Goal: Transaction & Acquisition: Purchase product/service

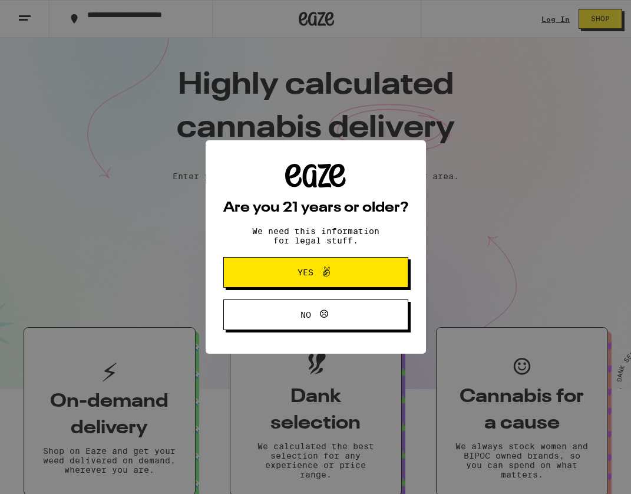
click at [296, 290] on div "Are you 21 years or older? We need this information for legal stuff. Yes No" at bounding box center [315, 247] width 185 height 167
click at [302, 283] on button "Yes" at bounding box center [315, 272] width 185 height 31
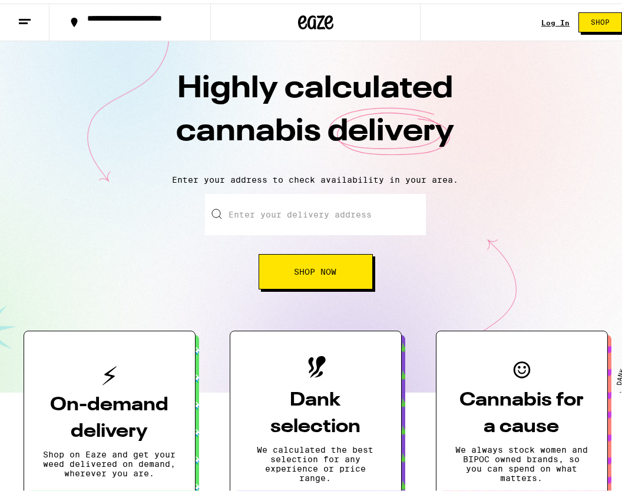
click at [550, 17] on link "Log In" at bounding box center [555, 19] width 28 height 8
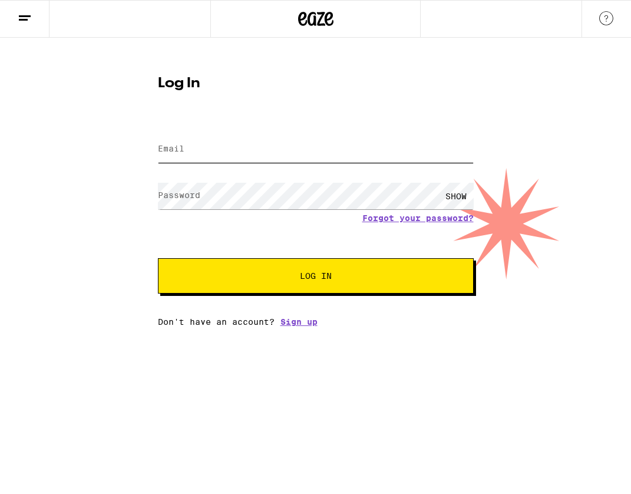
click at [220, 144] on input "Email" at bounding box center [316, 149] width 316 height 27
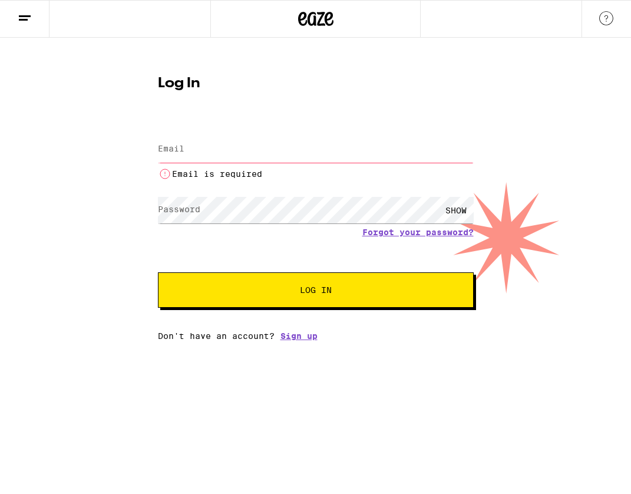
click at [269, 134] on div "Email is required" at bounding box center [316, 156] width 316 height 49
click at [264, 139] on input "Email" at bounding box center [316, 149] width 316 height 27
click at [263, 140] on input "Email" at bounding box center [316, 149] width 316 height 27
click at [369, 148] on input "Email" at bounding box center [316, 149] width 316 height 27
paste input "Monk.Phillip@gmail.com"
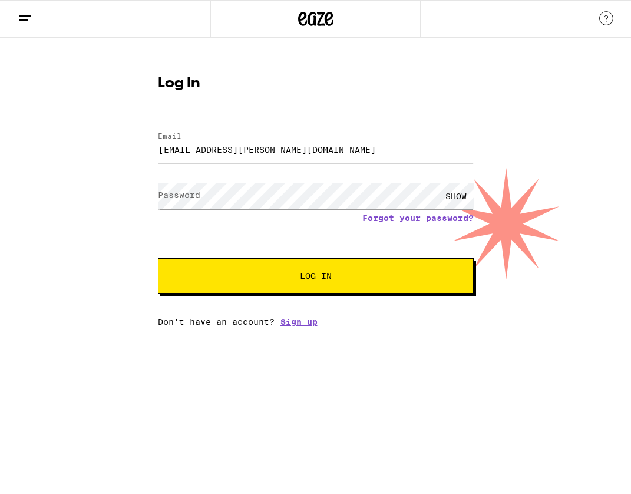
type input "Monk.Phillip@gmail.com"
click at [330, 293] on button "Log In" at bounding box center [316, 275] width 316 height 35
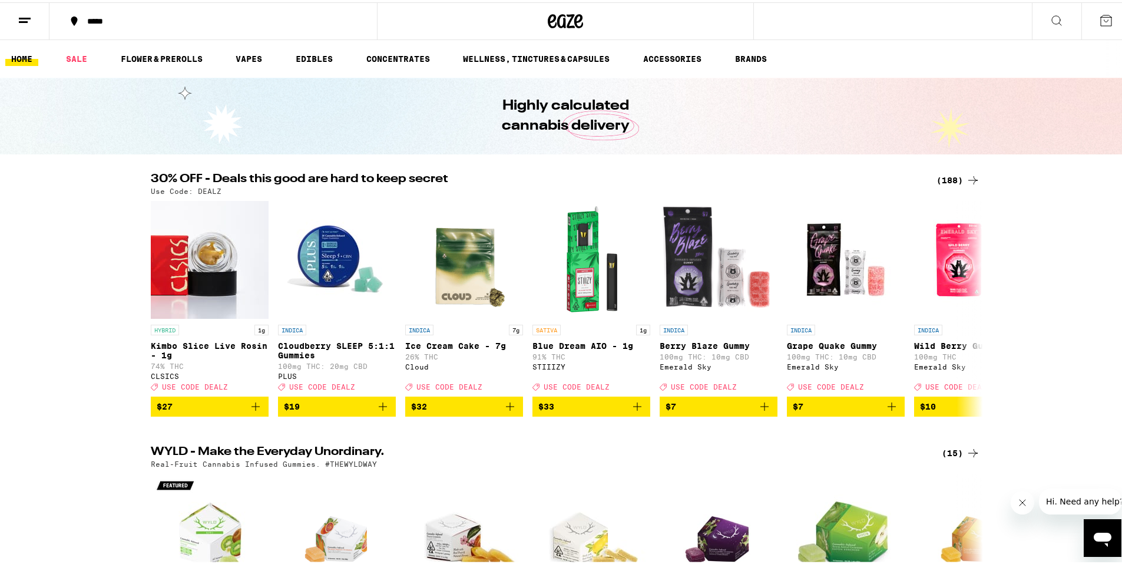
click at [342, 176] on h2 "30% OFF - Deals this good are hard to keep secret" at bounding box center [537, 178] width 772 height 14
click at [621, 174] on div "(188)" at bounding box center [959, 178] width 44 height 14
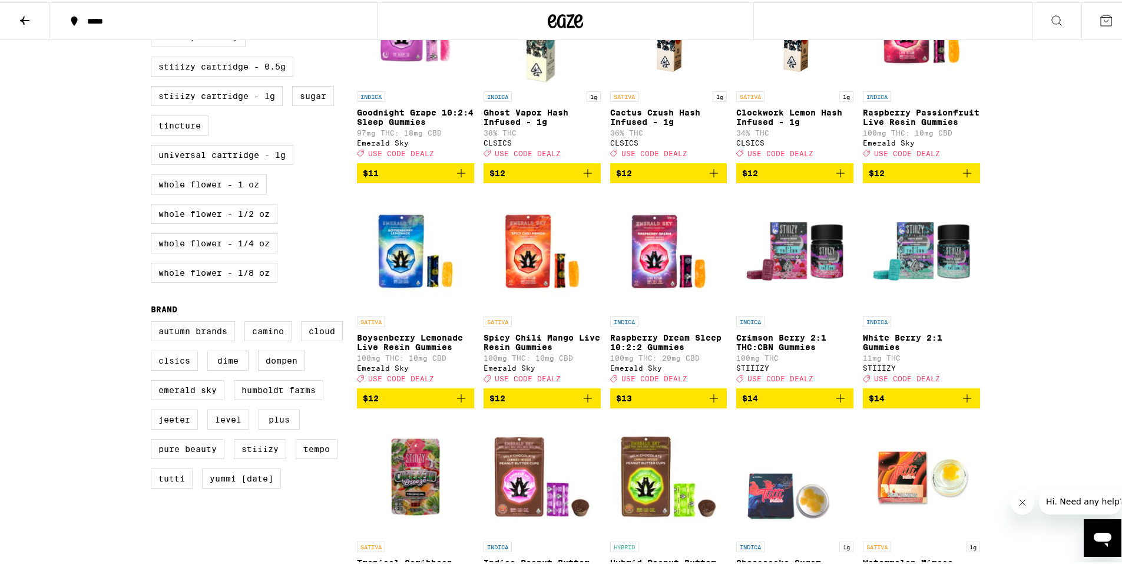
scroll to position [707, 0]
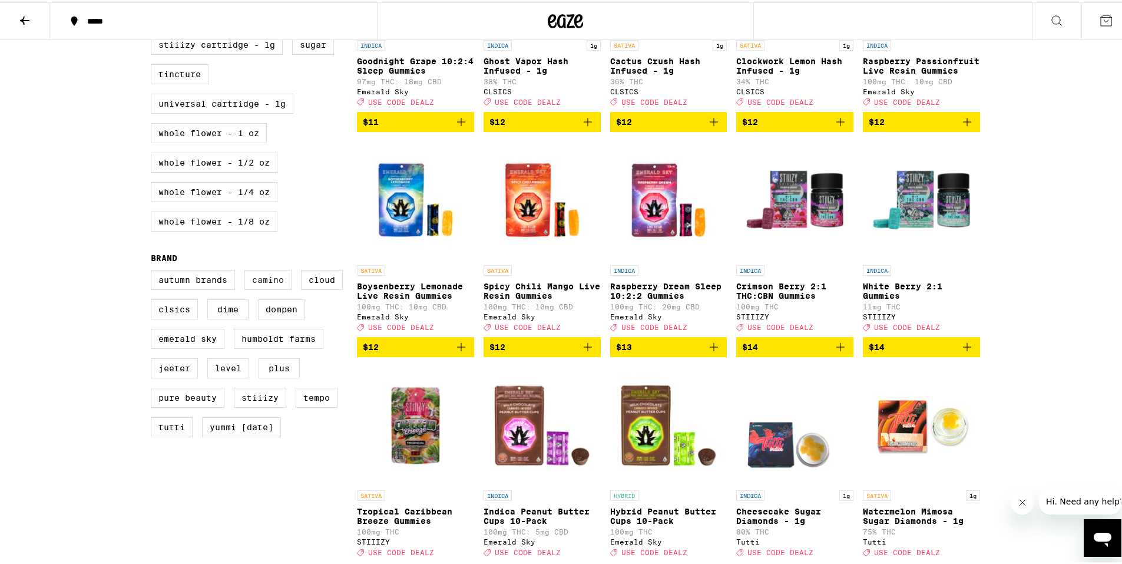
click at [259, 287] on label "Camino" at bounding box center [267, 277] width 47 height 20
click at [154, 270] on input "Camino" at bounding box center [153, 269] width 1 height 1
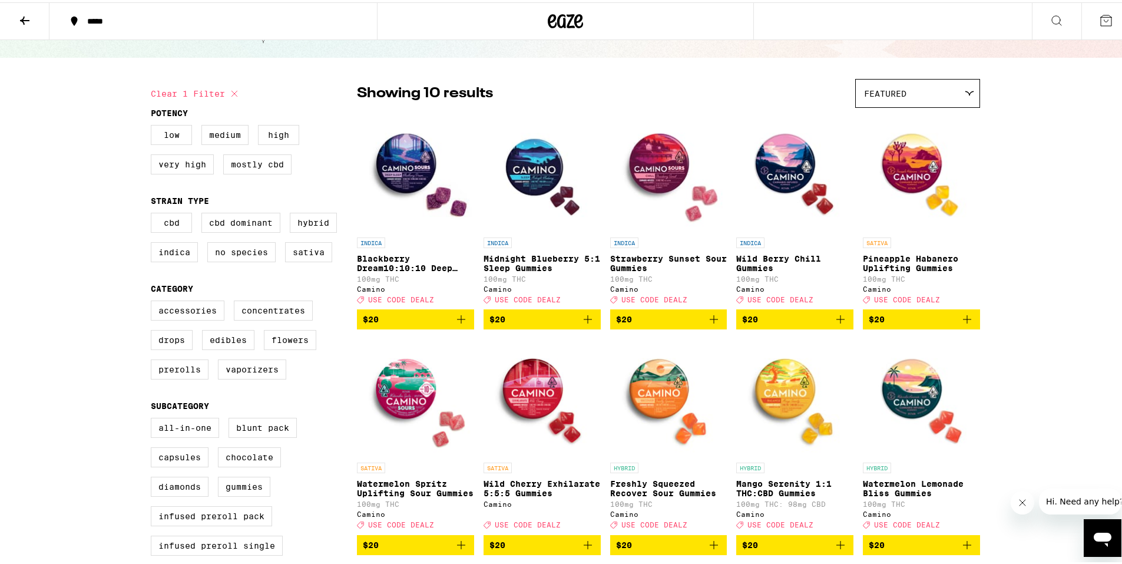
click at [584, 321] on icon "Add to bag" at bounding box center [588, 317] width 8 height 8
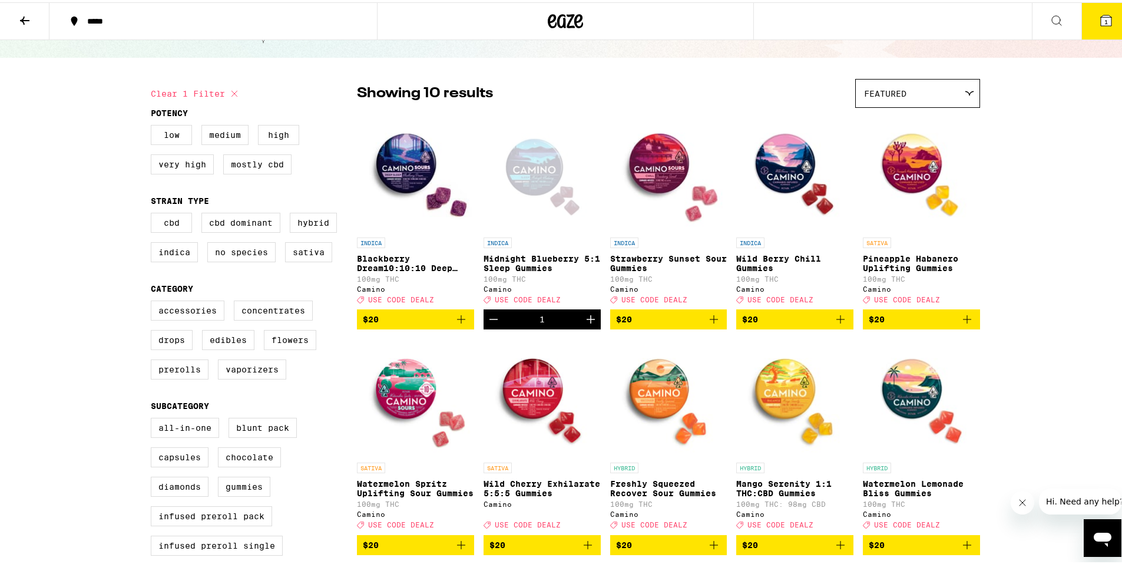
click at [584, 324] on icon "Increment" at bounding box center [591, 317] width 14 height 14
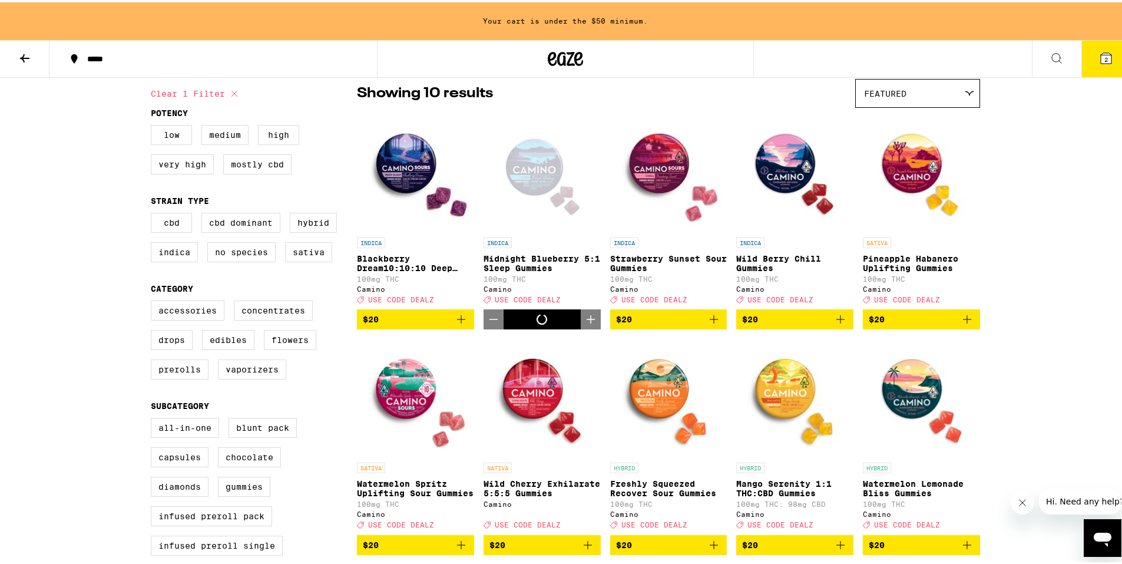
click at [584, 324] on icon "Increment" at bounding box center [591, 317] width 14 height 14
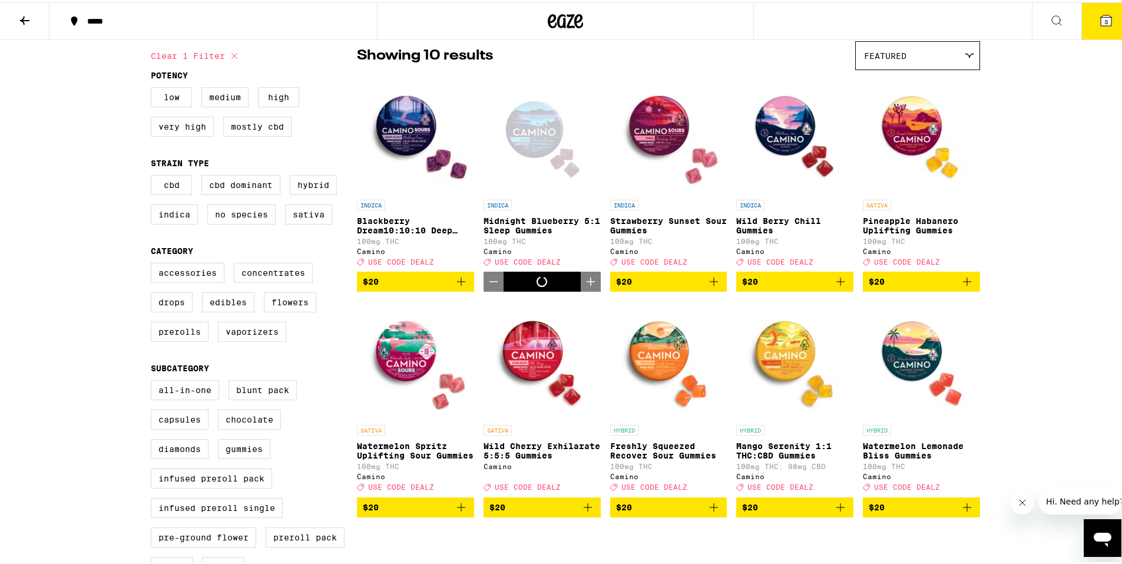
scroll to position [59, 0]
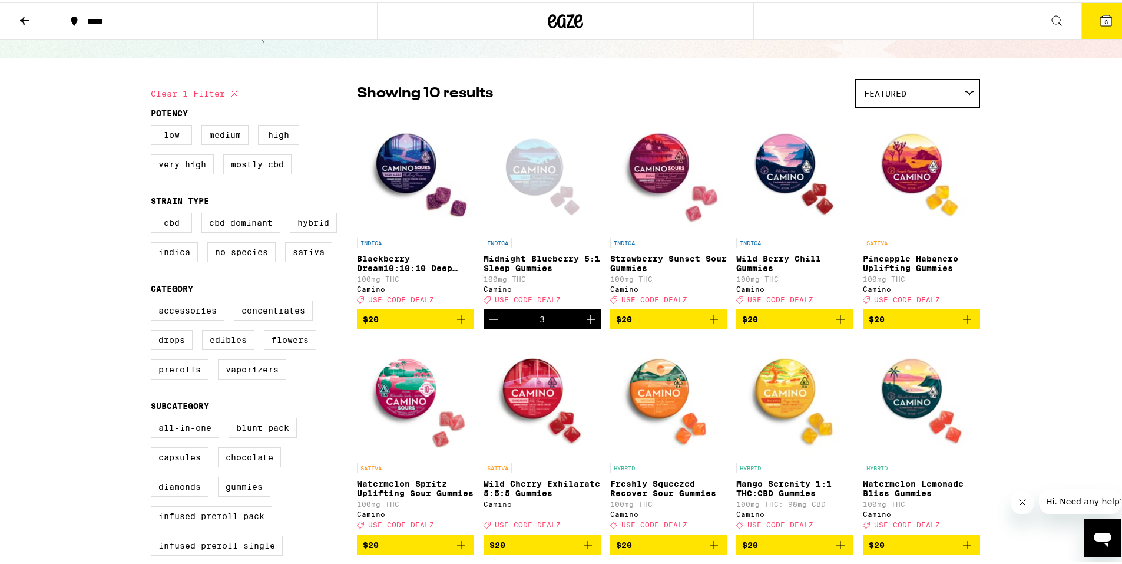
click at [232, 92] on icon at bounding box center [234, 91] width 14 height 14
checkbox input "false"
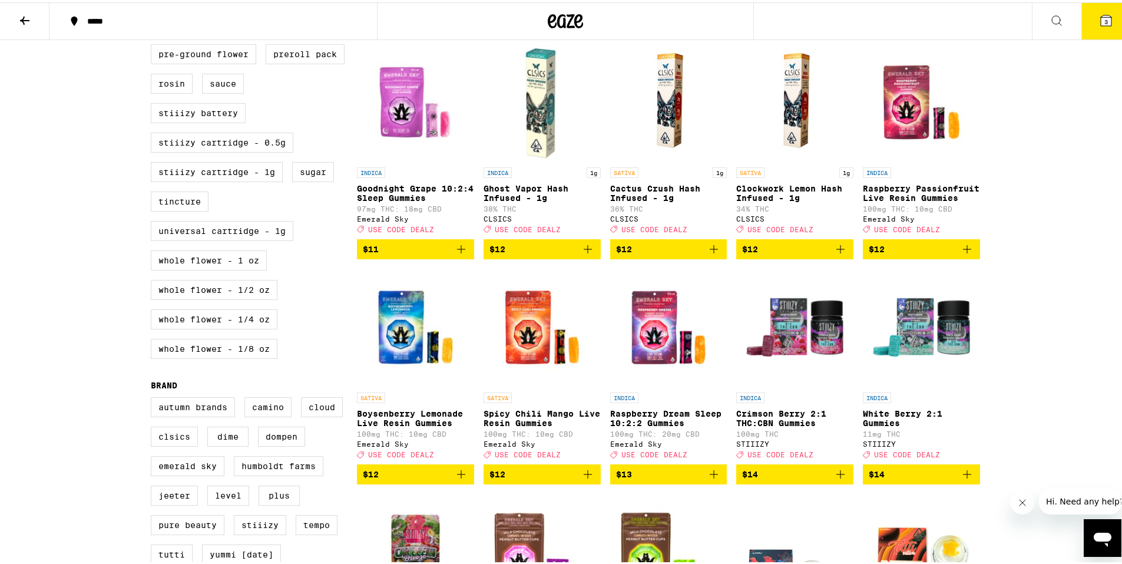
scroll to position [589, 0]
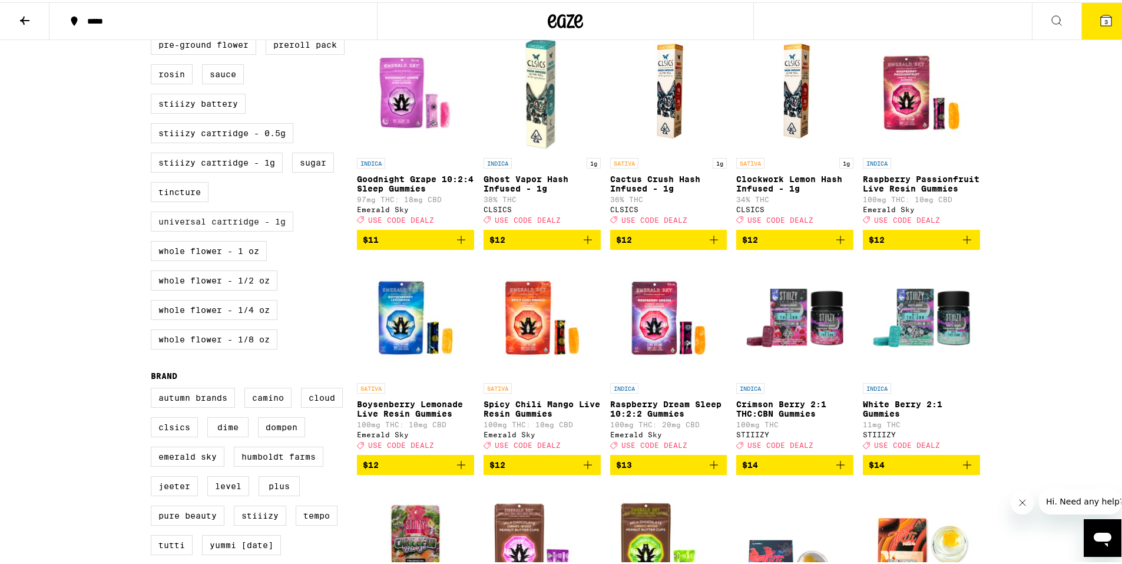
click at [255, 229] on label "Universal Cartridge - 1g" at bounding box center [222, 219] width 143 height 20
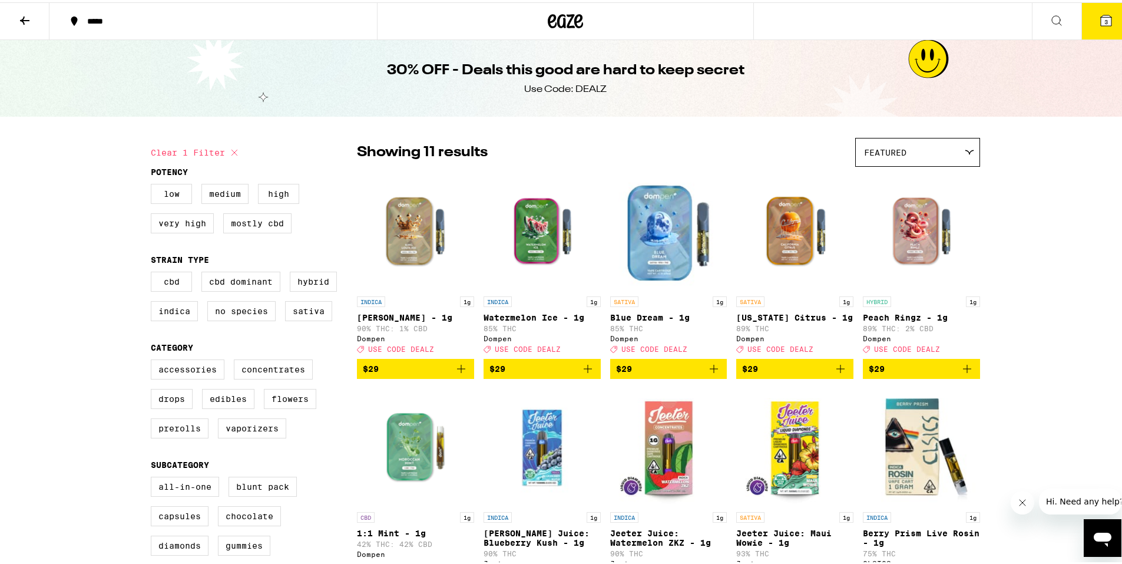
click at [227, 151] on icon at bounding box center [234, 150] width 14 height 14
checkbox input "false"
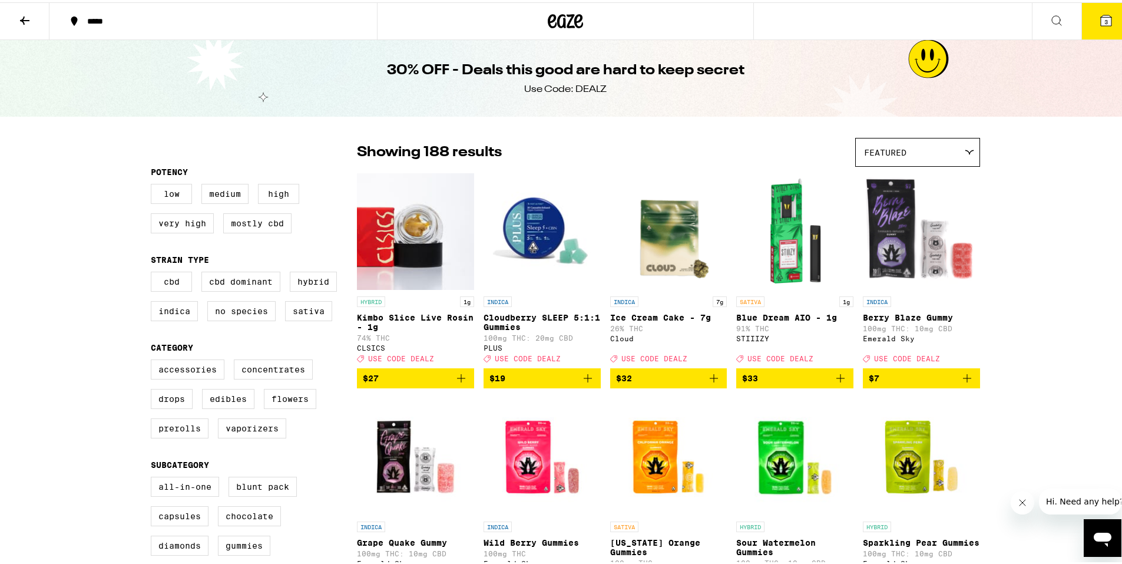
click at [621, 383] on icon "Add to bag" at bounding box center [967, 376] width 14 height 14
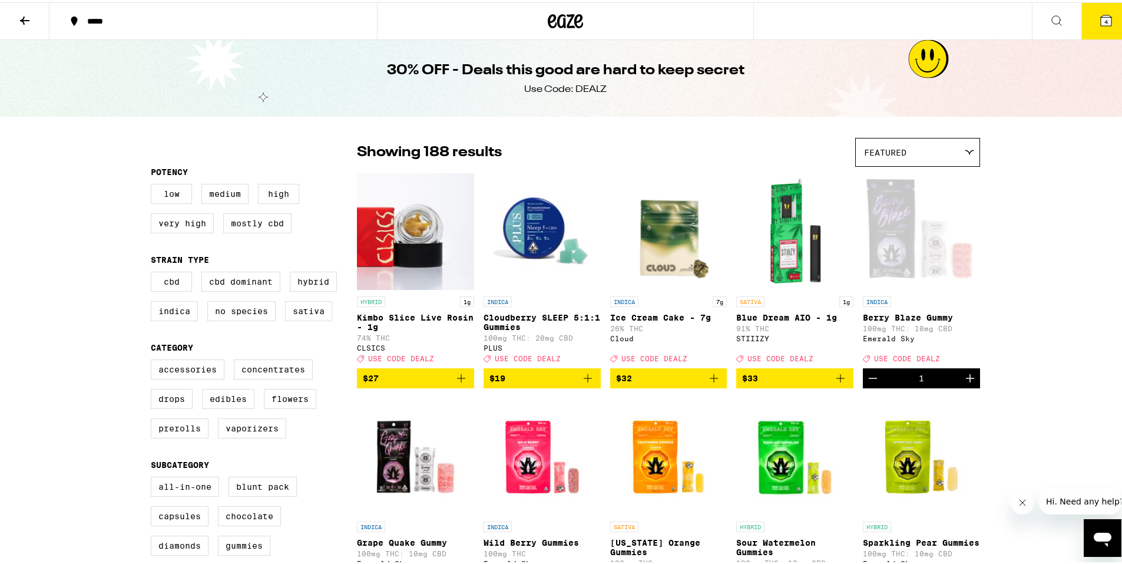
click at [621, 383] on icon "Increment" at bounding box center [970, 376] width 14 height 14
click at [621, 383] on icon "Decrement" at bounding box center [873, 376] width 14 height 14
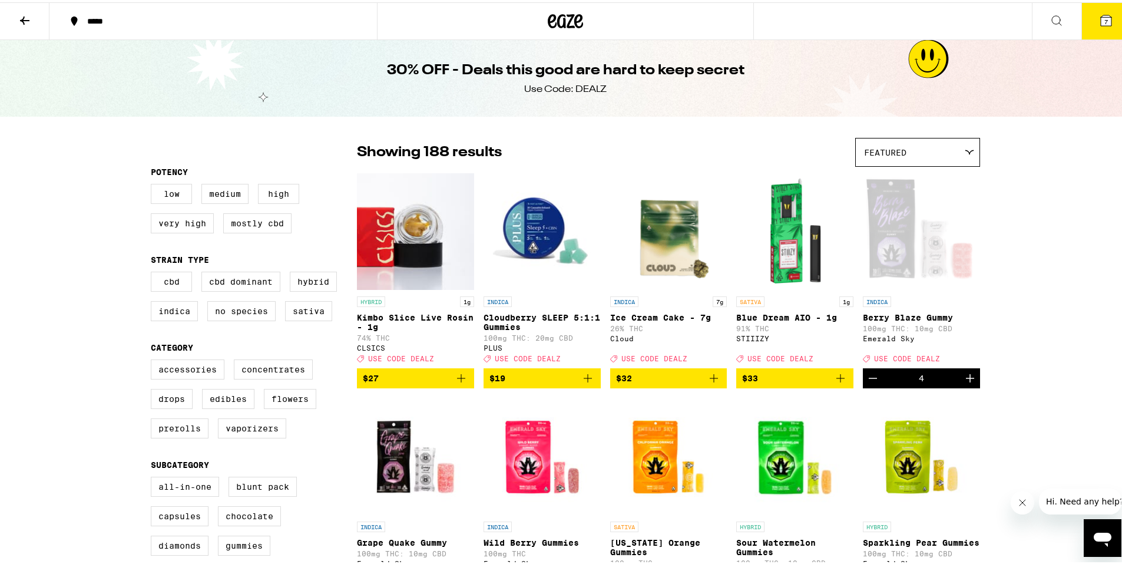
click at [621, 383] on icon "Decrement" at bounding box center [873, 376] width 14 height 14
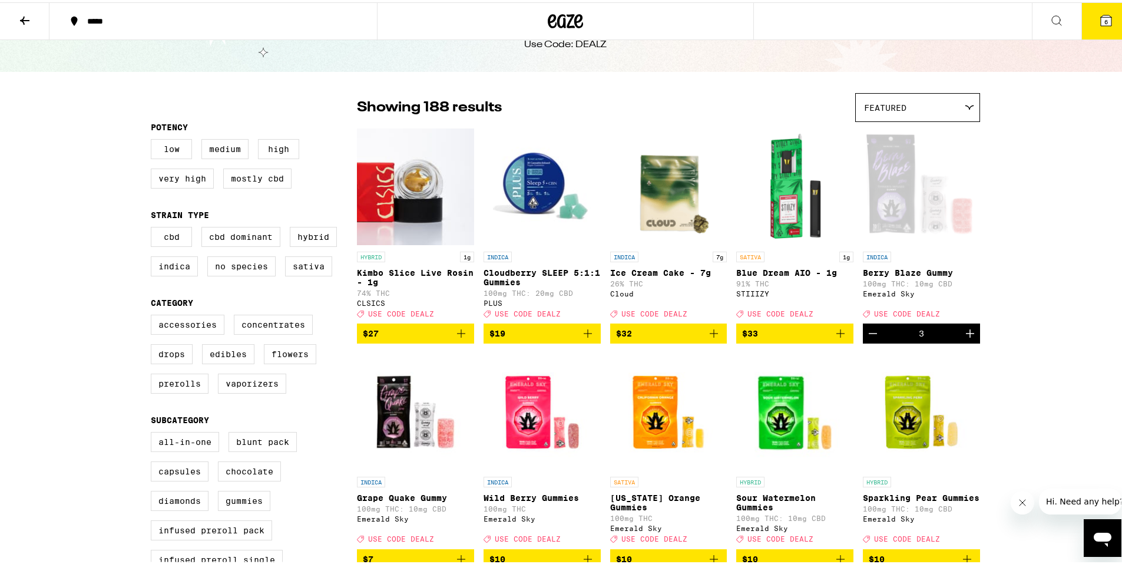
scroll to position [118, 0]
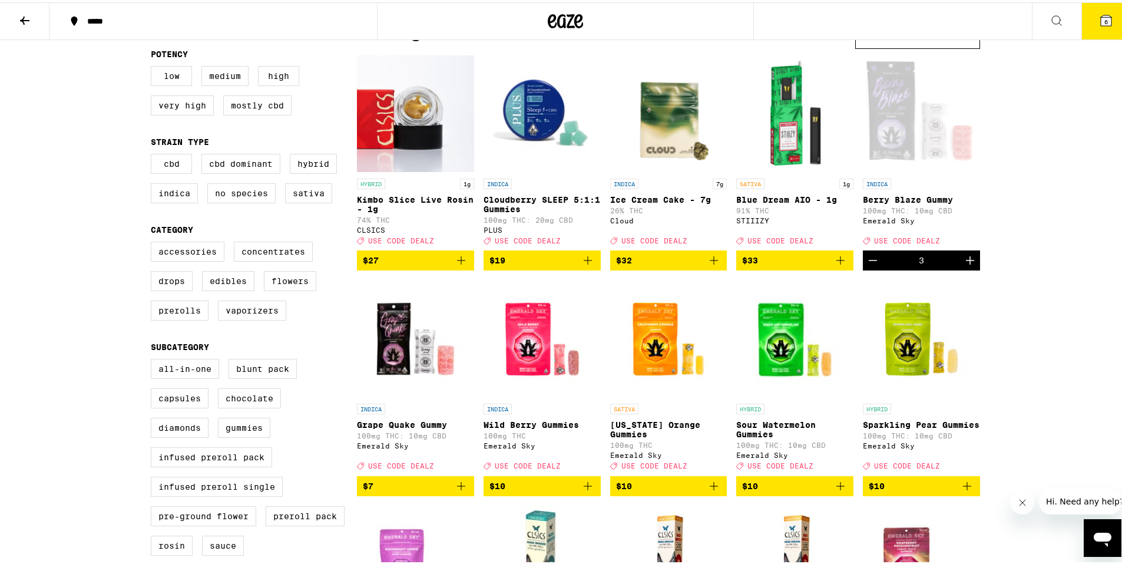
click at [455, 491] on icon "Add to bag" at bounding box center [461, 484] width 14 height 14
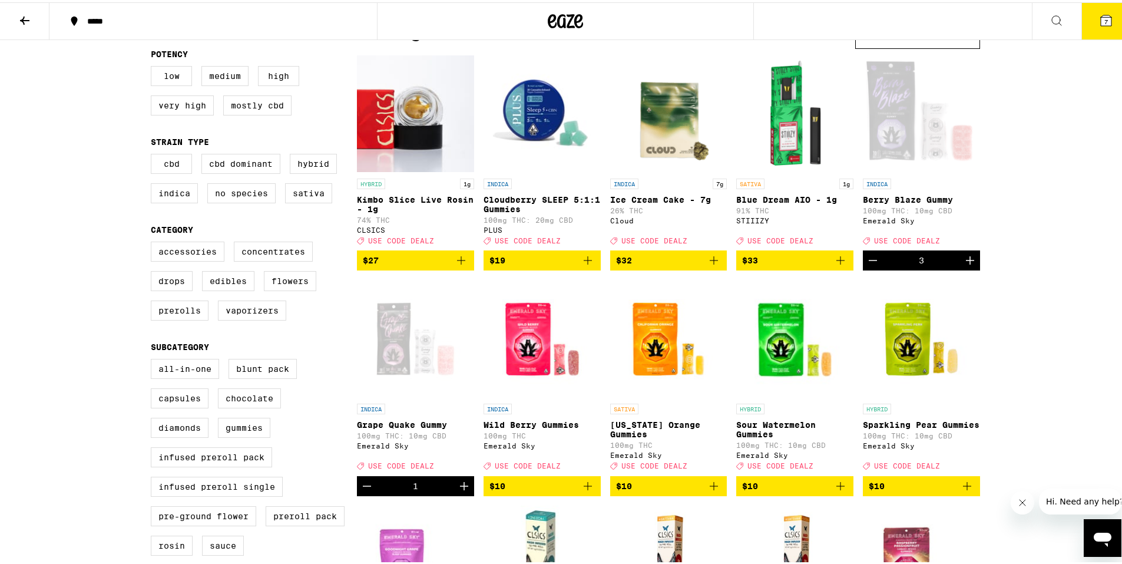
click at [457, 491] on icon "Increment" at bounding box center [464, 484] width 14 height 14
click at [458, 491] on icon "Increment" at bounding box center [464, 484] width 14 height 14
click at [364, 491] on icon "Decrement" at bounding box center [367, 484] width 14 height 14
click at [457, 491] on icon "Increment" at bounding box center [464, 484] width 14 height 14
click at [560, 27] on icon at bounding box center [565, 18] width 35 height 21
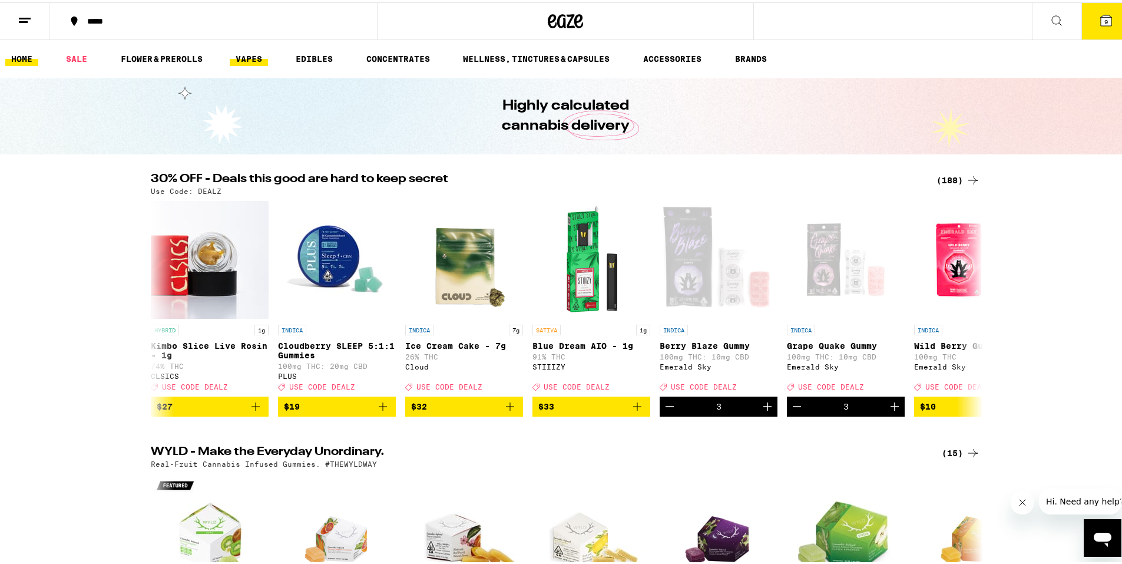
click at [252, 55] on link "VAPES" at bounding box center [249, 56] width 38 height 14
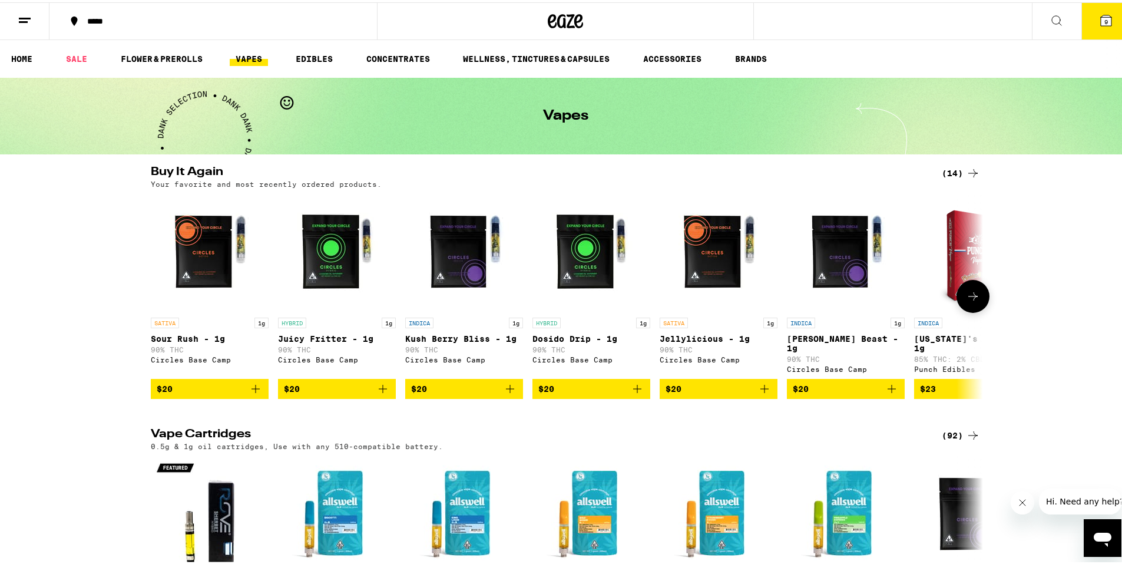
click at [383, 394] on icon "Add to bag" at bounding box center [383, 386] width 14 height 14
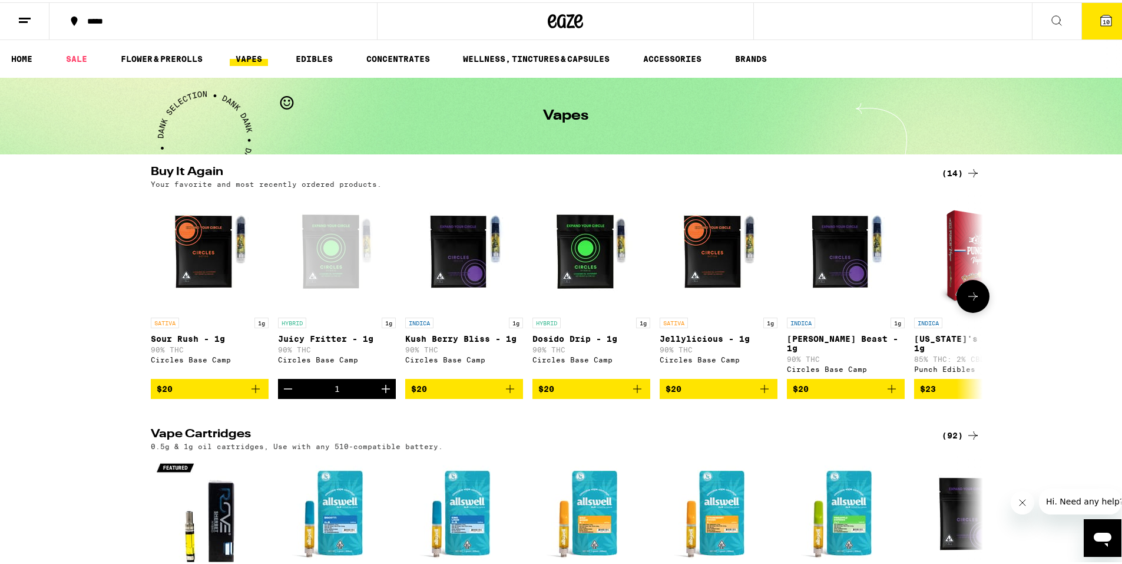
click at [383, 394] on icon "Increment" at bounding box center [386, 386] width 14 height 14
click at [503, 392] on icon "Add to bag" at bounding box center [510, 386] width 14 height 14
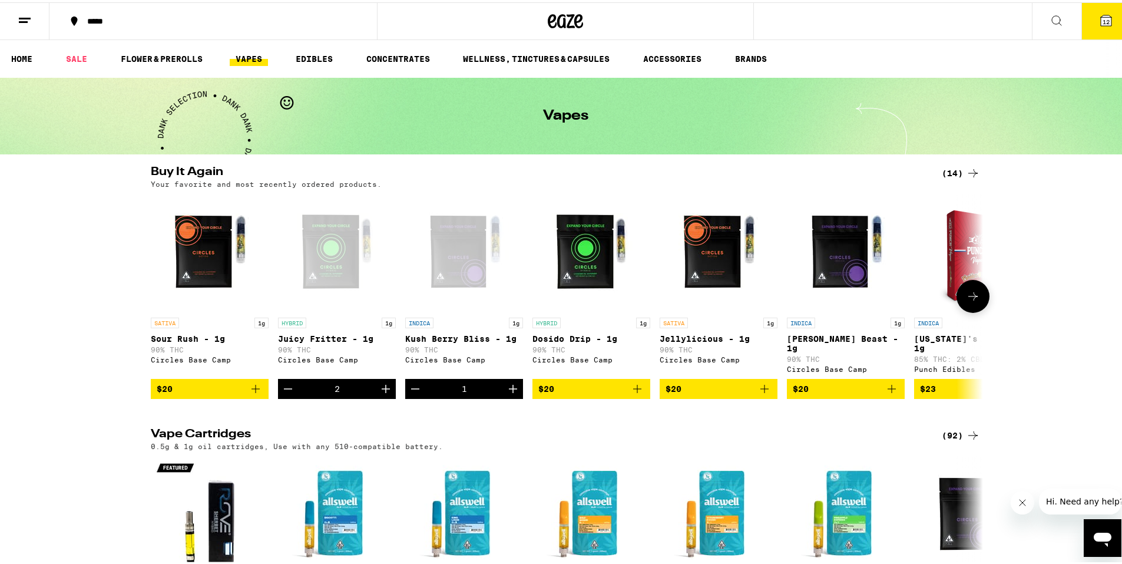
click at [506, 392] on icon "Increment" at bounding box center [513, 386] width 14 height 14
click at [621, 395] on button "$20" at bounding box center [592, 386] width 118 height 20
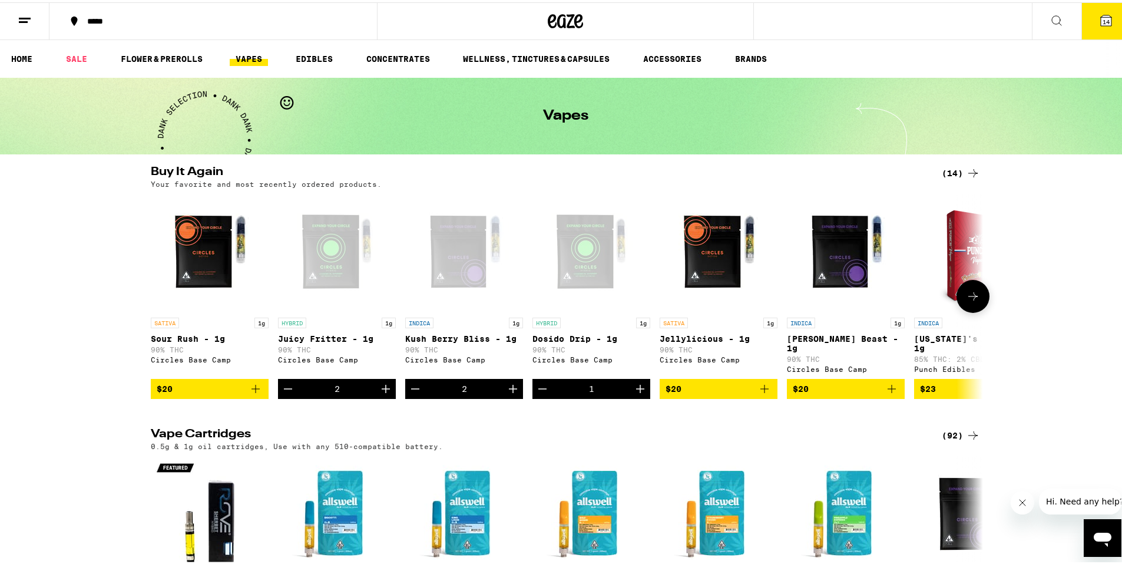
click at [621, 394] on icon "Increment" at bounding box center [640, 386] width 14 height 14
click at [621, 392] on icon "Add to bag" at bounding box center [765, 386] width 14 height 14
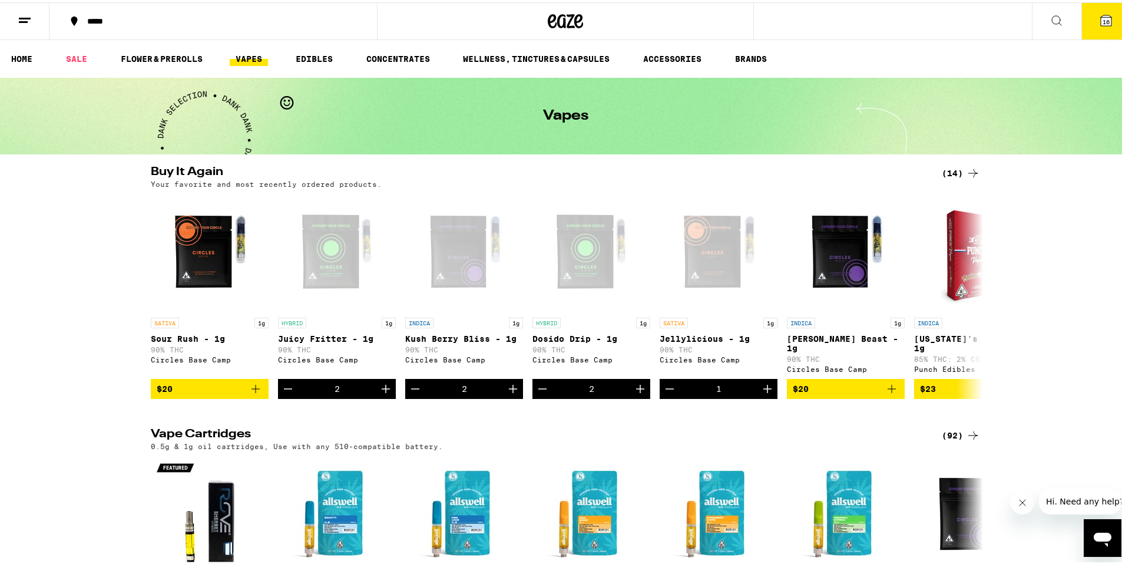
click at [621, 25] on button "16" at bounding box center [1106, 19] width 49 height 37
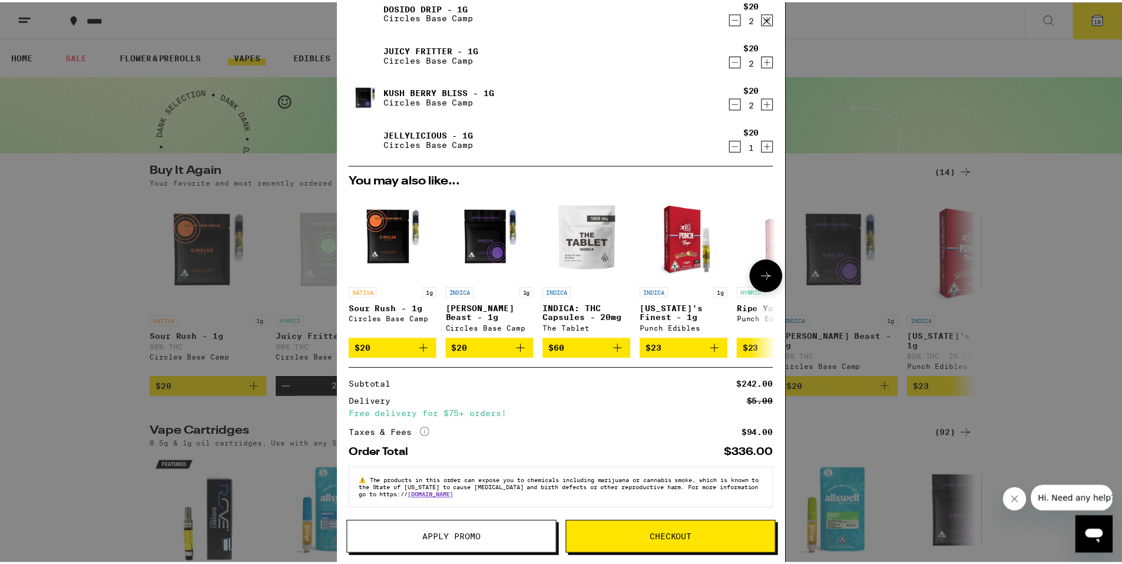
scroll to position [177, 0]
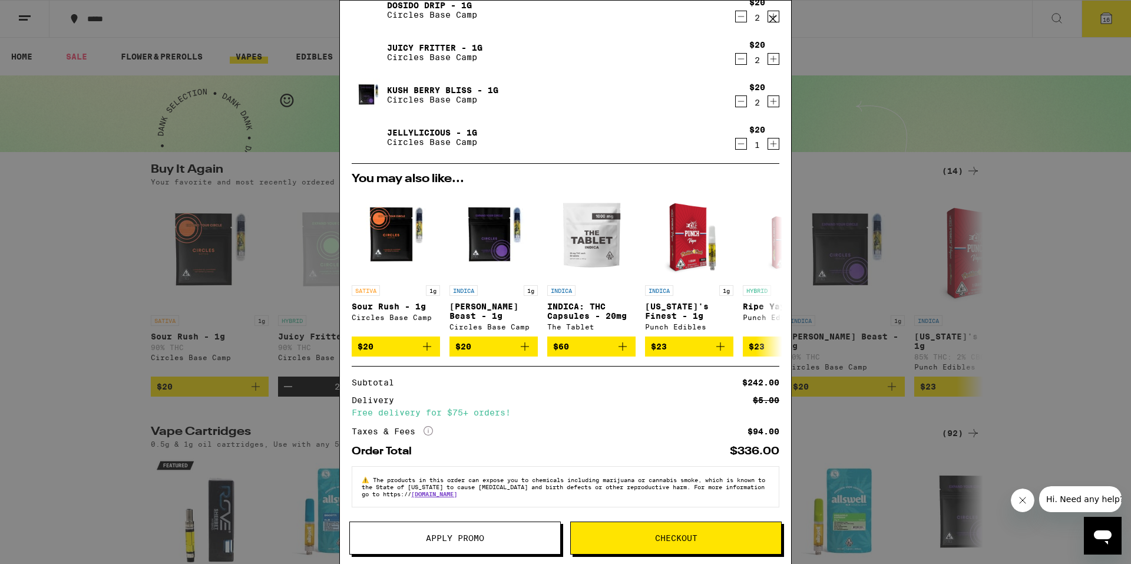
click at [621, 493] on span "Checkout" at bounding box center [676, 538] width 42 height 8
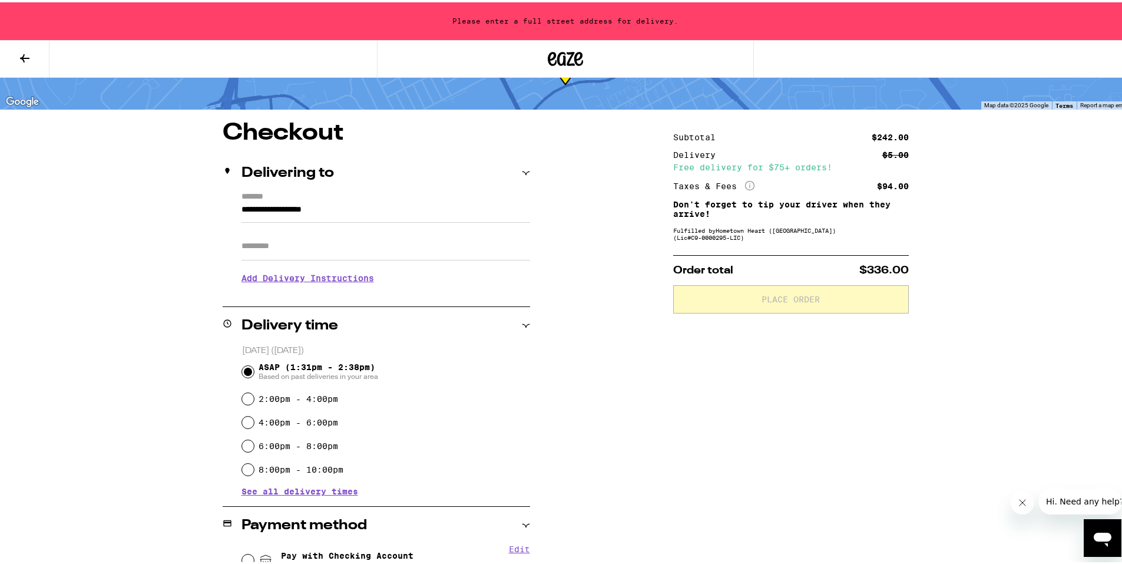
scroll to position [118, 0]
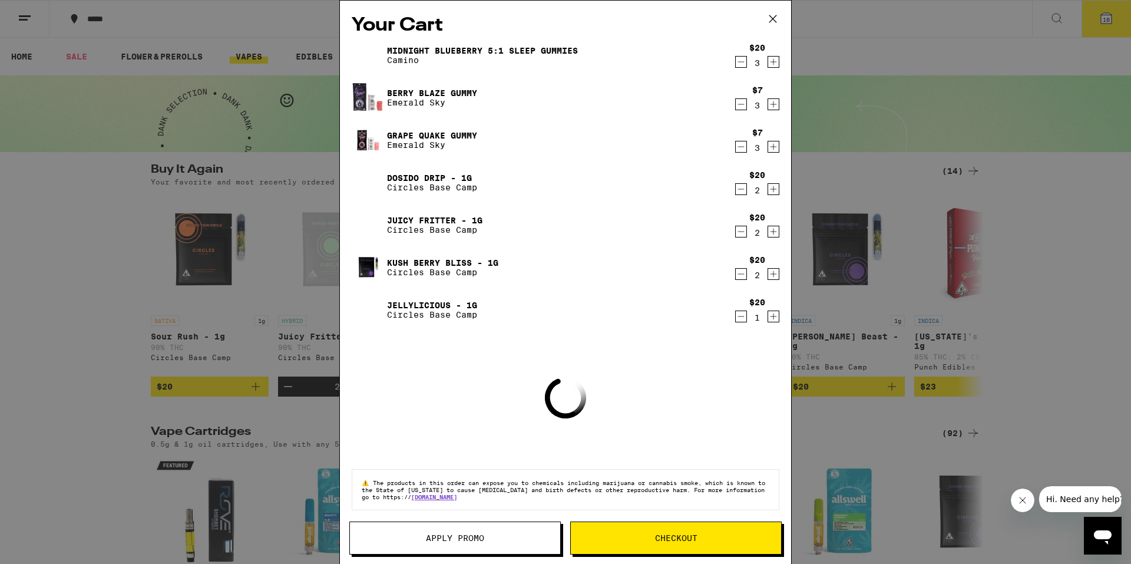
click at [515, 493] on button "Apply Promo" at bounding box center [454, 537] width 211 height 33
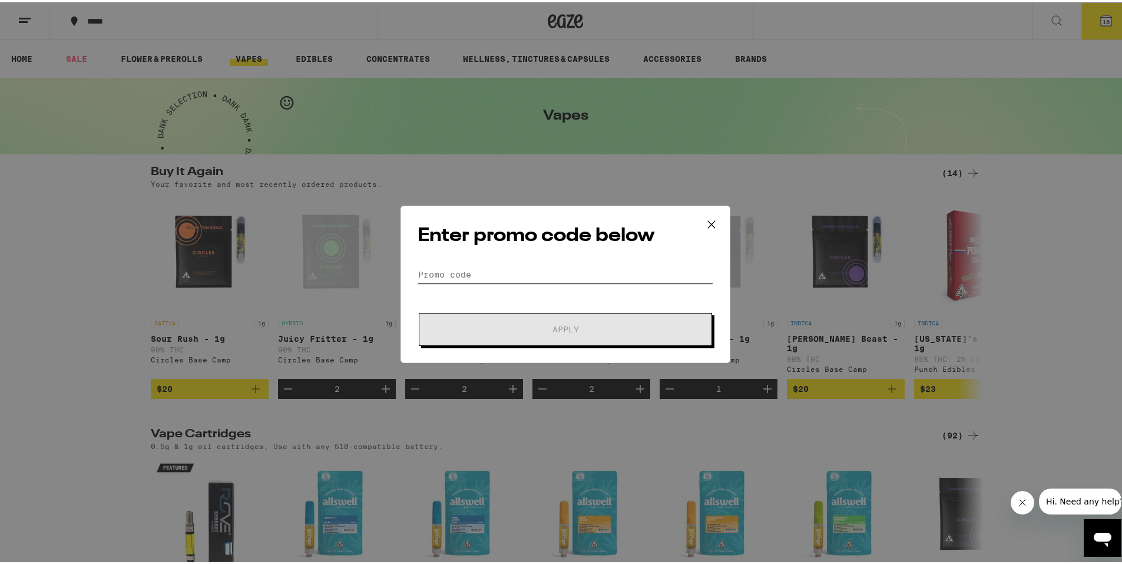
click at [547, 277] on input "Promo Code" at bounding box center [566, 272] width 296 height 18
click at [547, 286] on form "Promo Code Apply" at bounding box center [566, 303] width 296 height 80
click at [544, 254] on div "Enter promo code below Promo Code Apply" at bounding box center [566, 281] width 330 height 157
click at [535, 271] on input "Promo Code" at bounding box center [566, 272] width 296 height 18
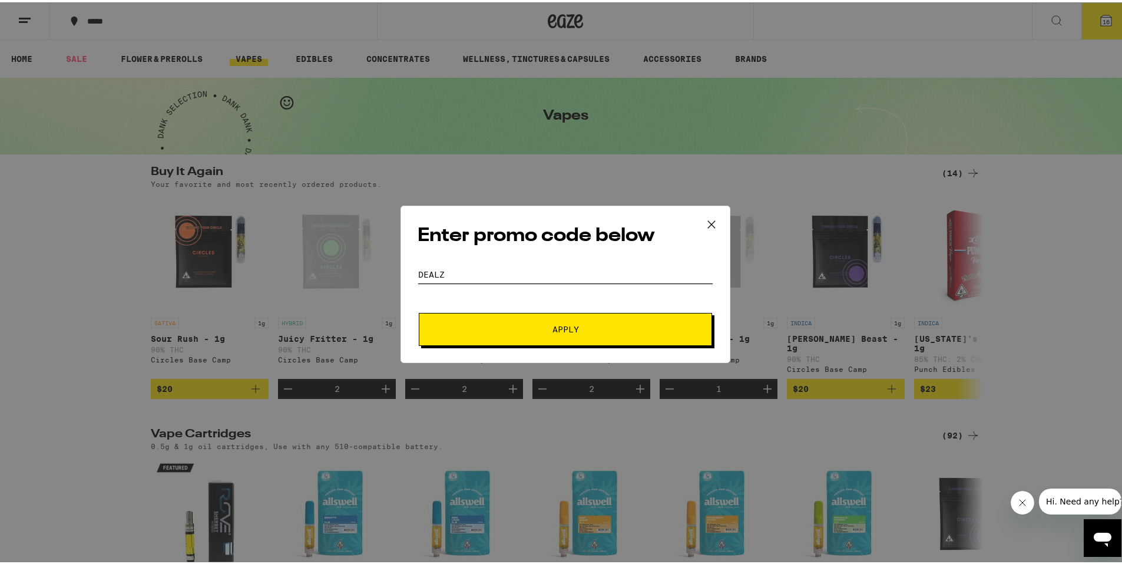
type input "DEALZ"
click at [419, 310] on button "Apply" at bounding box center [565, 326] width 293 height 33
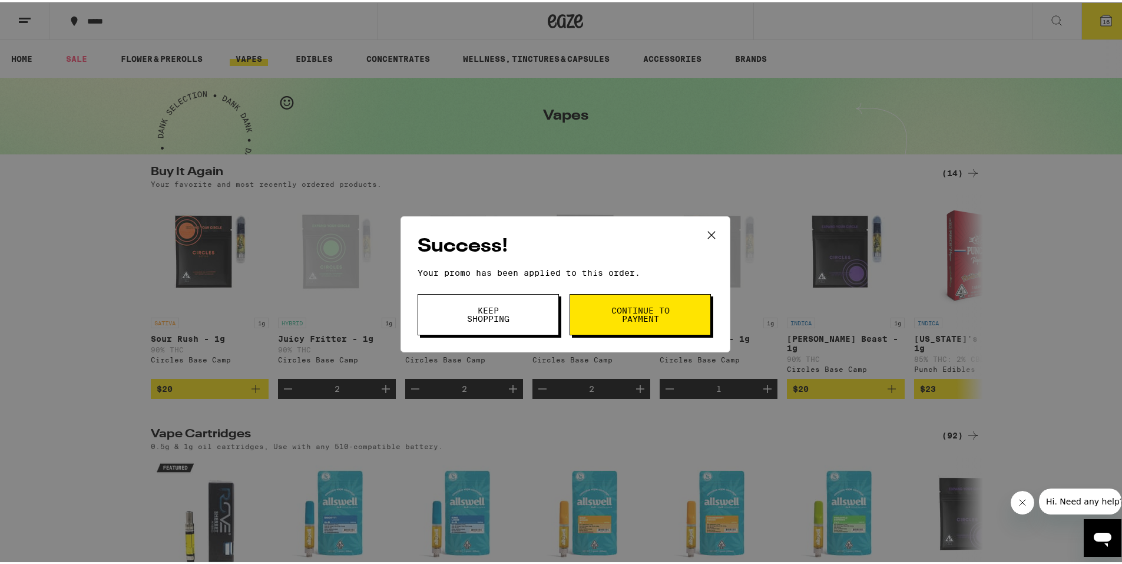
click at [621, 325] on button "Continue to payment" at bounding box center [640, 312] width 141 height 41
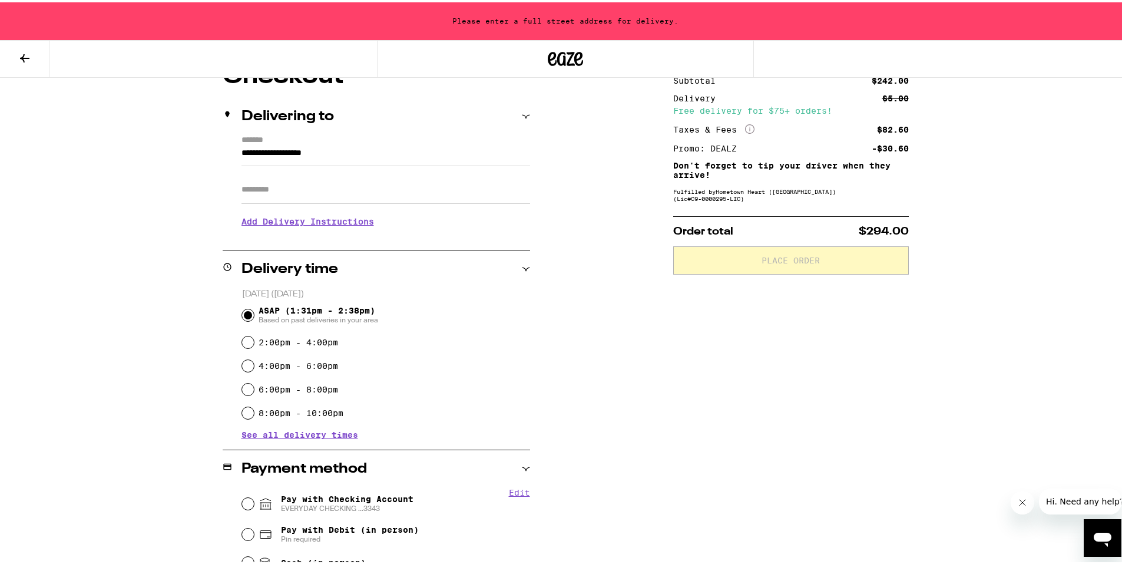
scroll to position [353, 0]
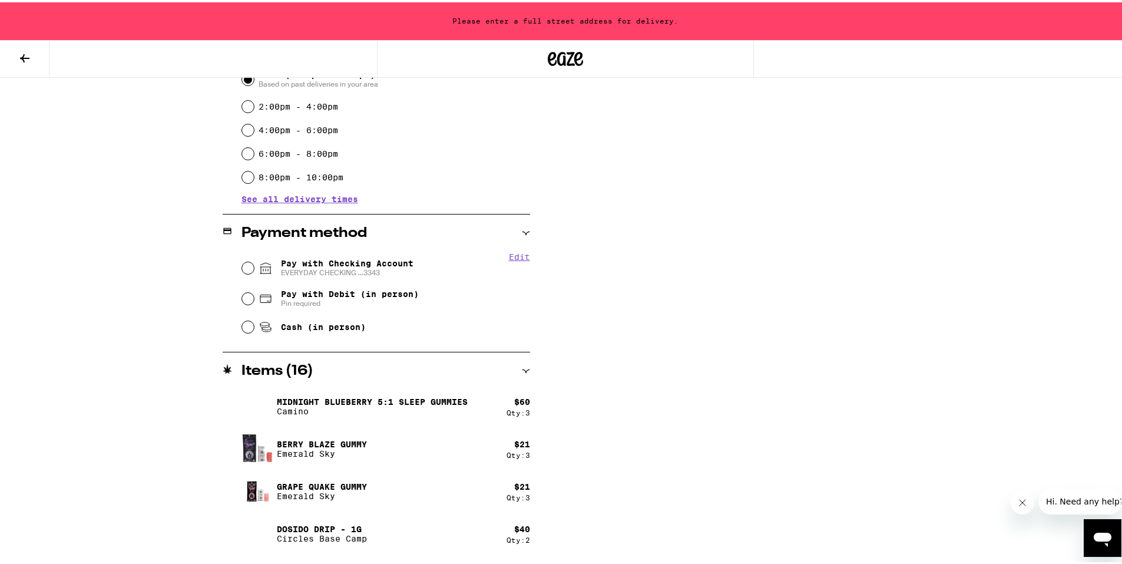
click at [349, 262] on span "Pay with Checking Account EVERYDAY CHECKING ...3343" at bounding box center [347, 265] width 133 height 19
click at [254, 262] on input "Pay with Checking Account EVERYDAY CHECKING ...3343" at bounding box center [248, 266] width 12 height 12
radio input "true"
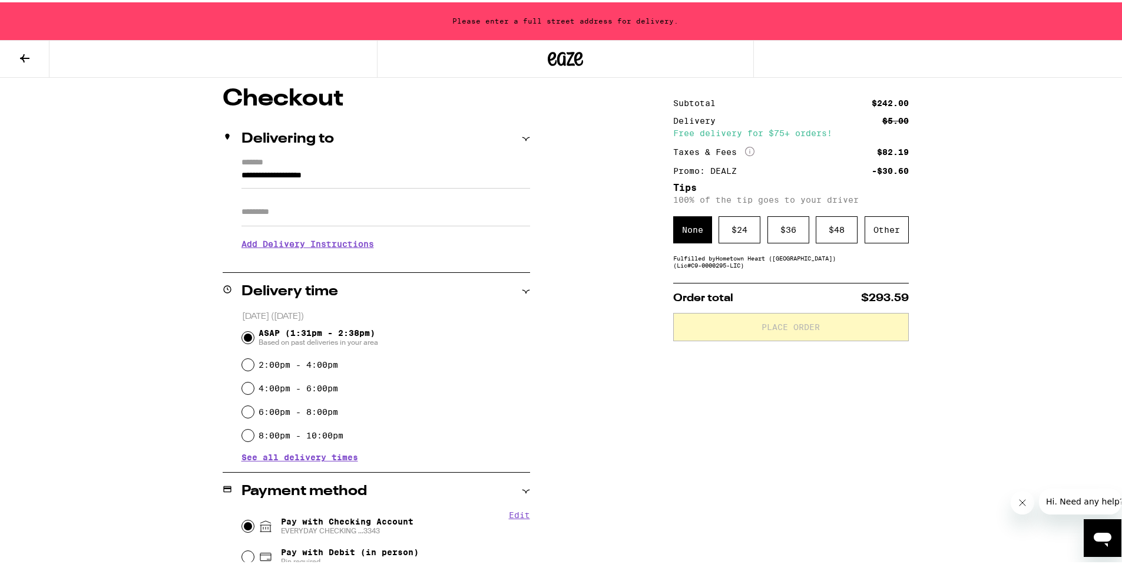
scroll to position [41, 0]
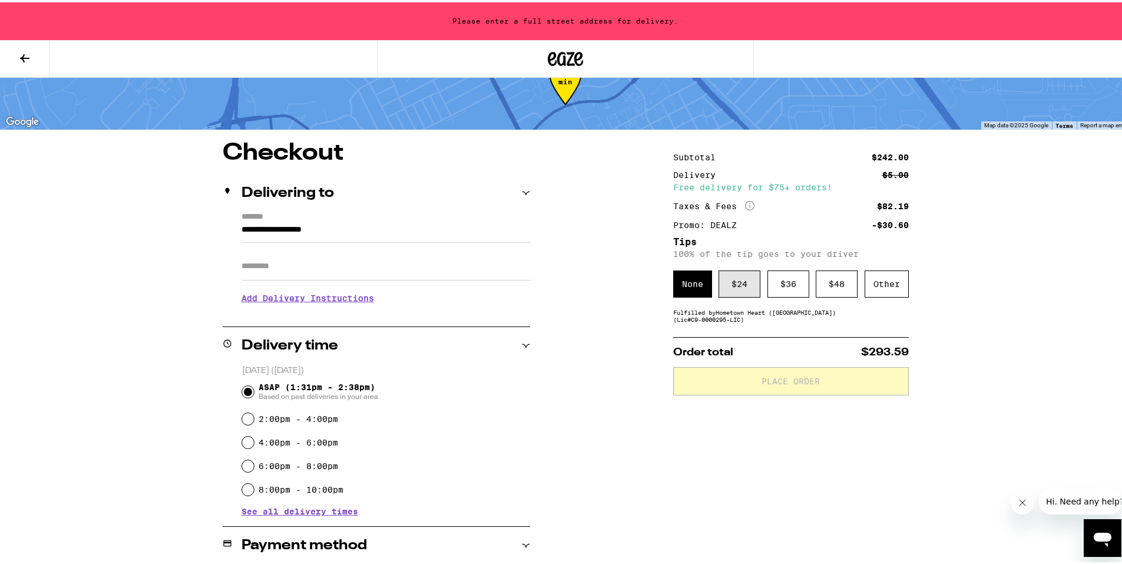
click at [621, 279] on div "$ 24" at bounding box center [740, 281] width 42 height 27
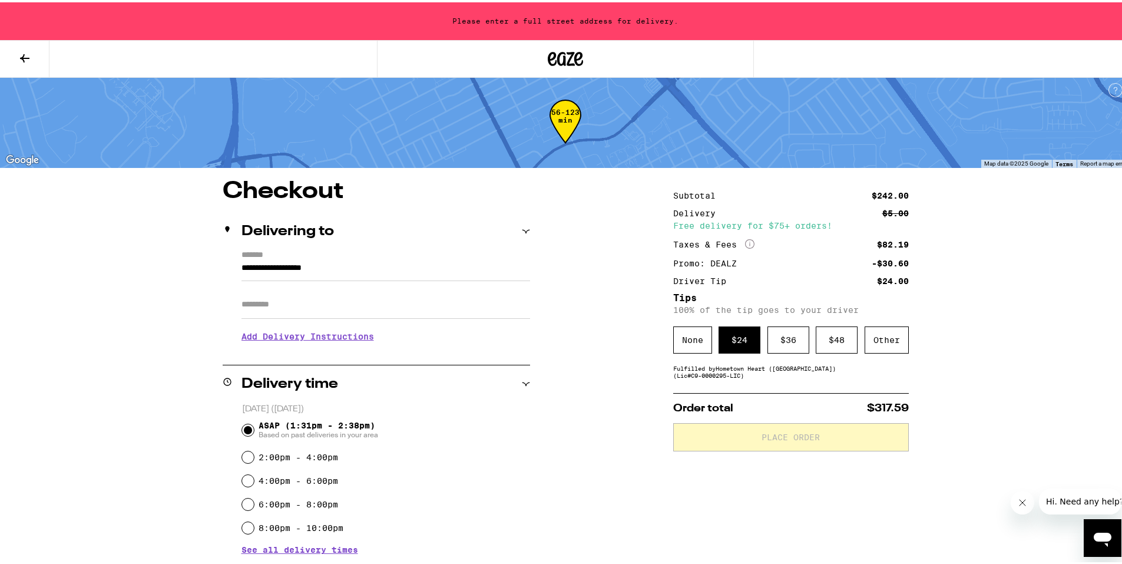
scroll to position [0, 0]
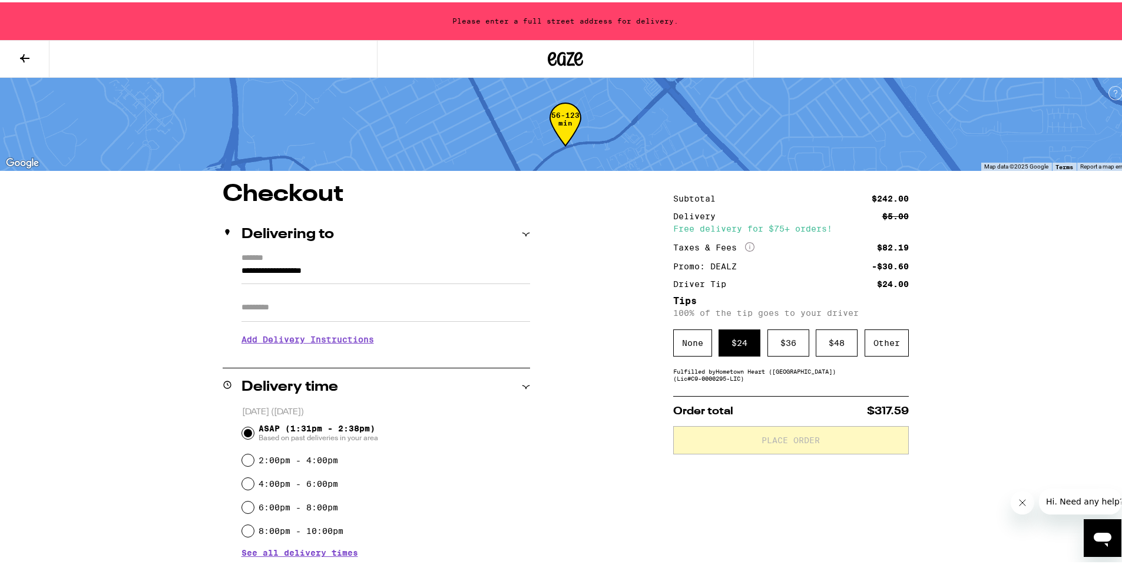
click at [292, 273] on input "**********" at bounding box center [386, 272] width 289 height 20
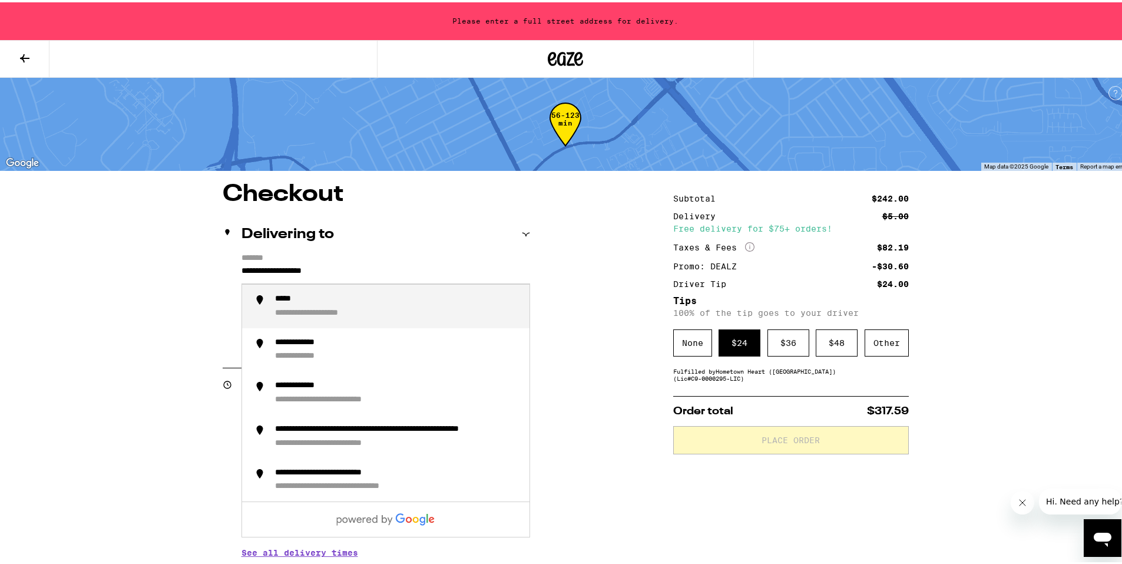
drag, startPoint x: 359, startPoint y: 272, endPoint x: 234, endPoint y: 269, distance: 124.9
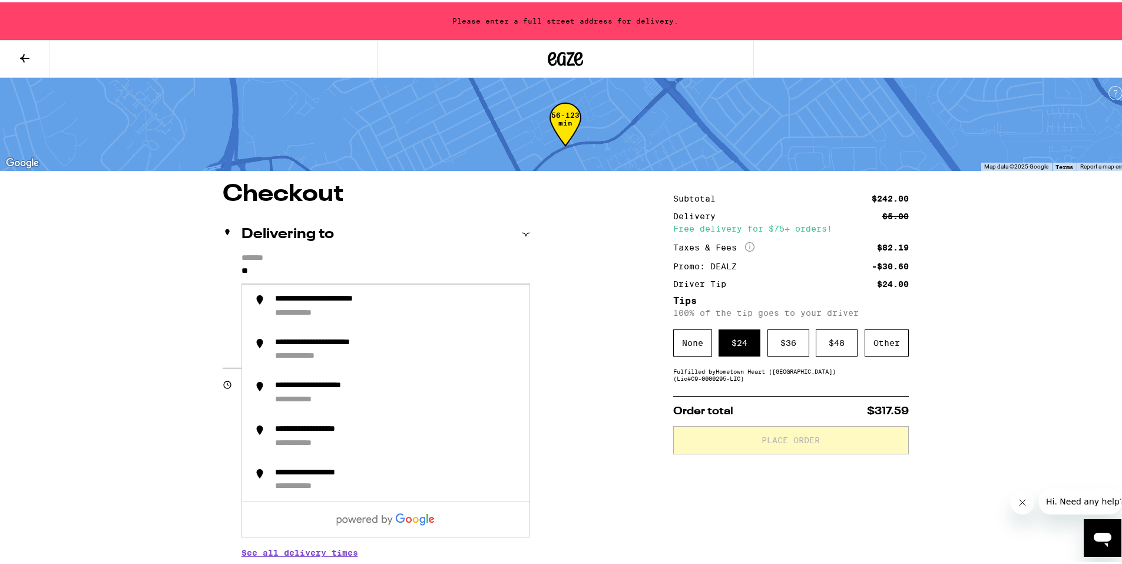
type input "**"
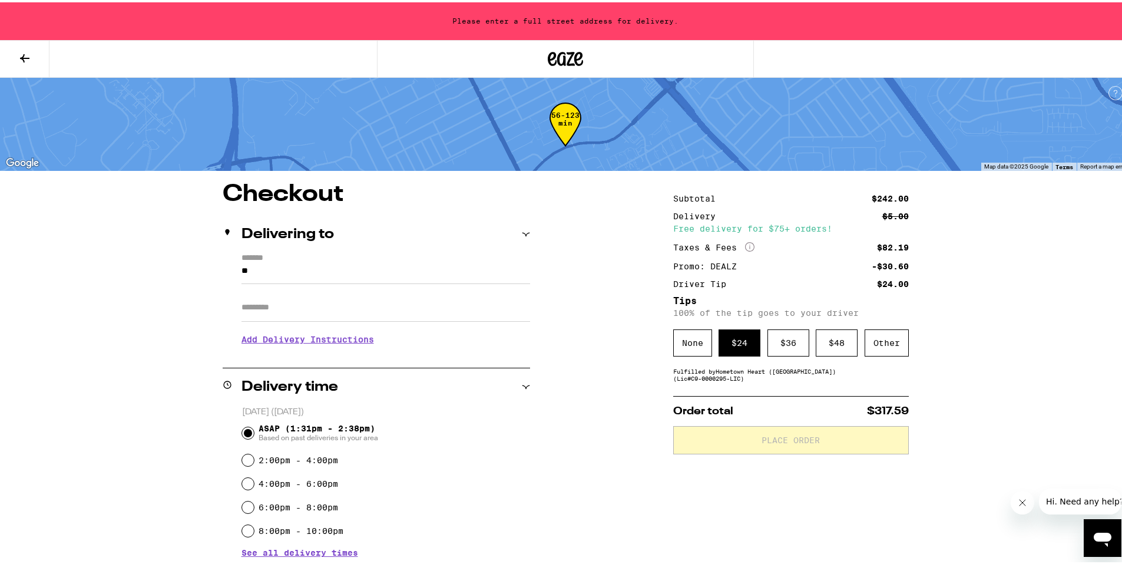
click at [589, 58] on div at bounding box center [565, 57] width 377 height 38
click at [576, 59] on icon at bounding box center [565, 56] width 35 height 21
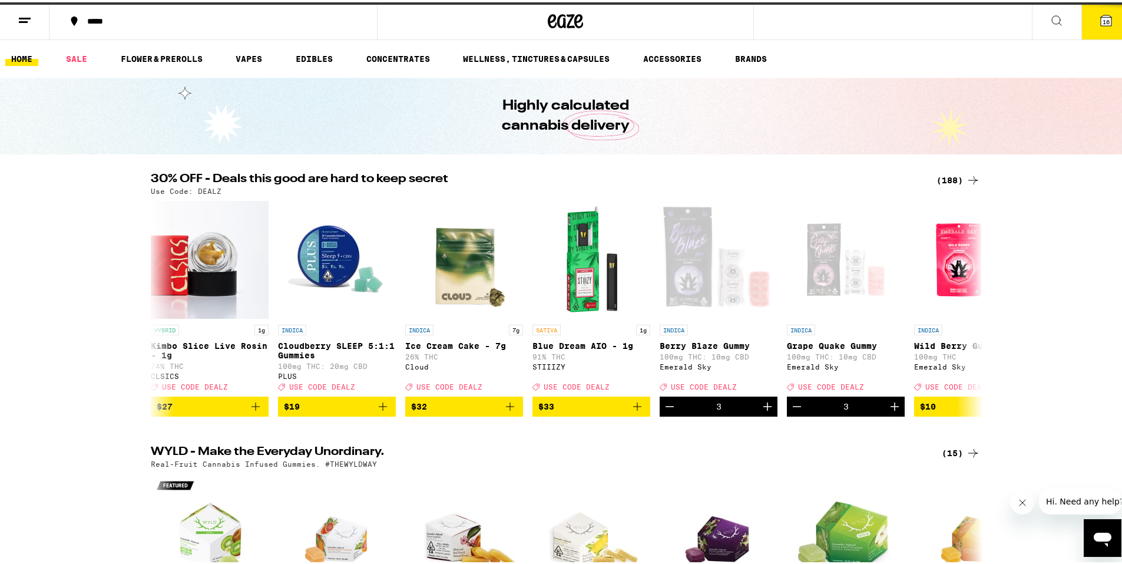
click at [85, 20] on div "*****" at bounding box center [219, 19] width 276 height 8
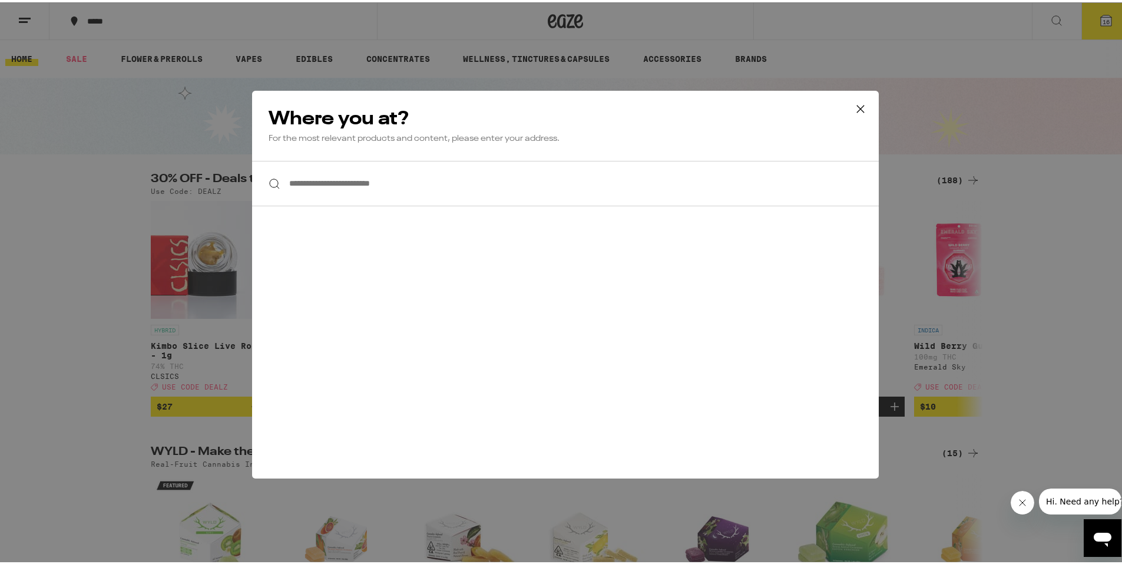
click at [428, 176] on input "**********" at bounding box center [565, 180] width 627 height 45
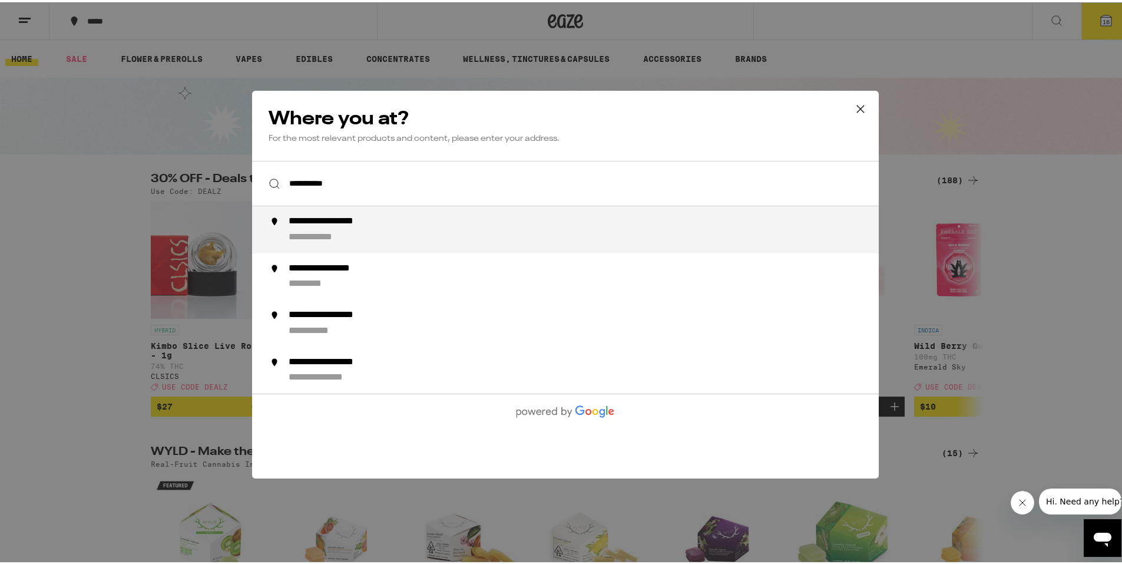
type input "**********"
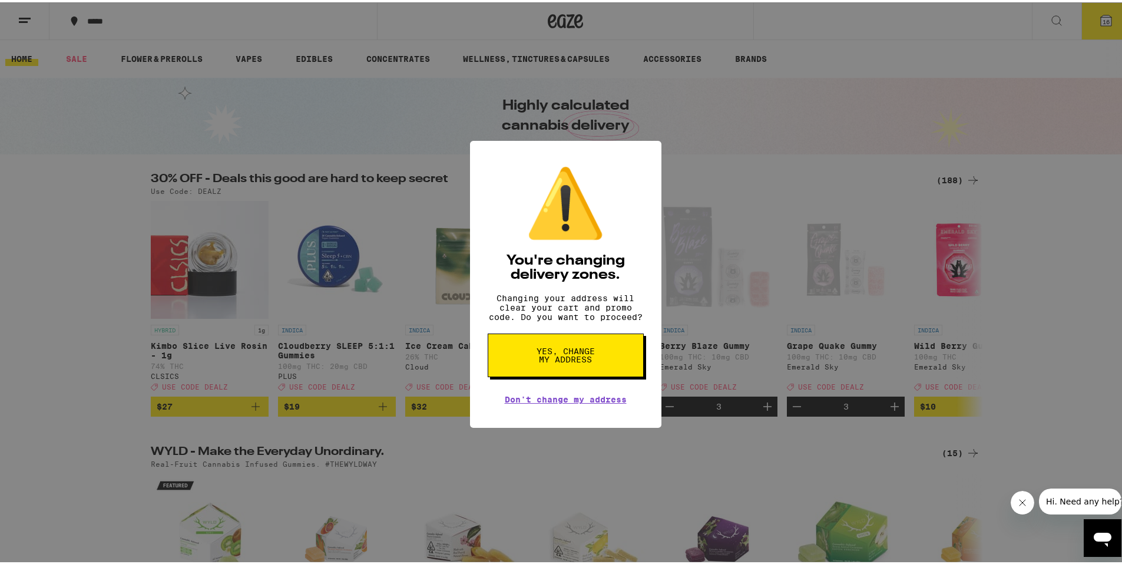
click at [591, 365] on button "Yes, change my address" at bounding box center [566, 353] width 156 height 44
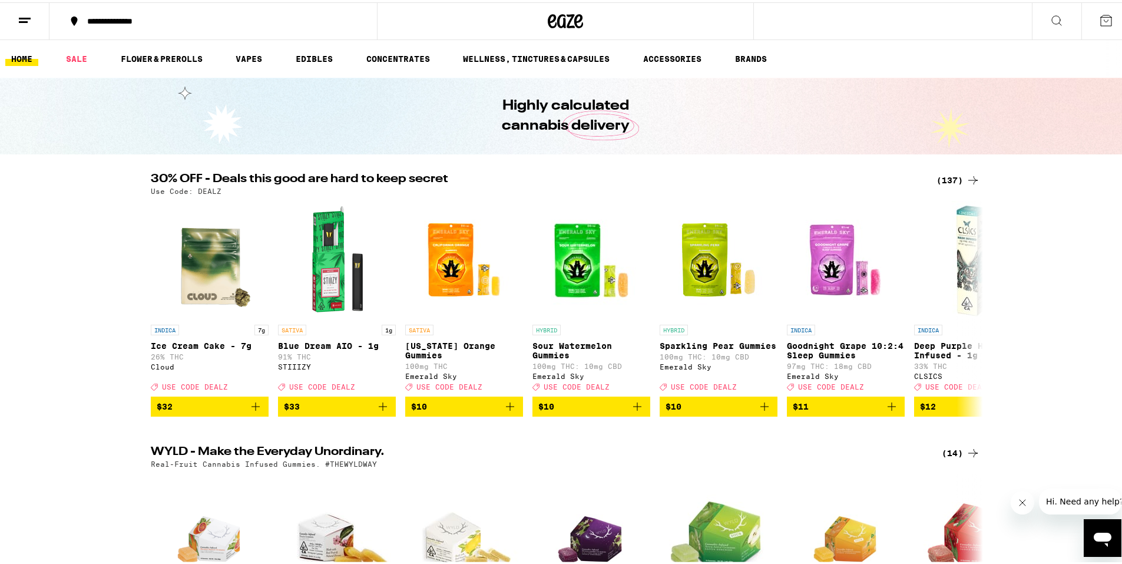
click at [621, 16] on icon at bounding box center [1106, 18] width 14 height 14
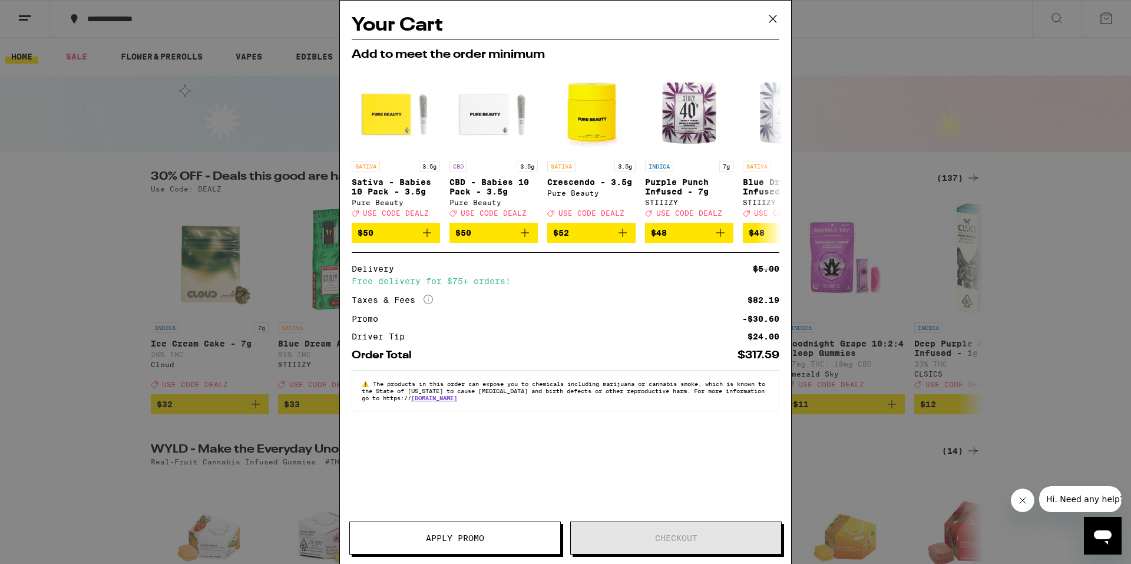
click at [472, 49] on h2 "Add to meet the order minimum" at bounding box center [566, 55] width 428 height 12
click at [621, 18] on icon at bounding box center [773, 19] width 18 height 18
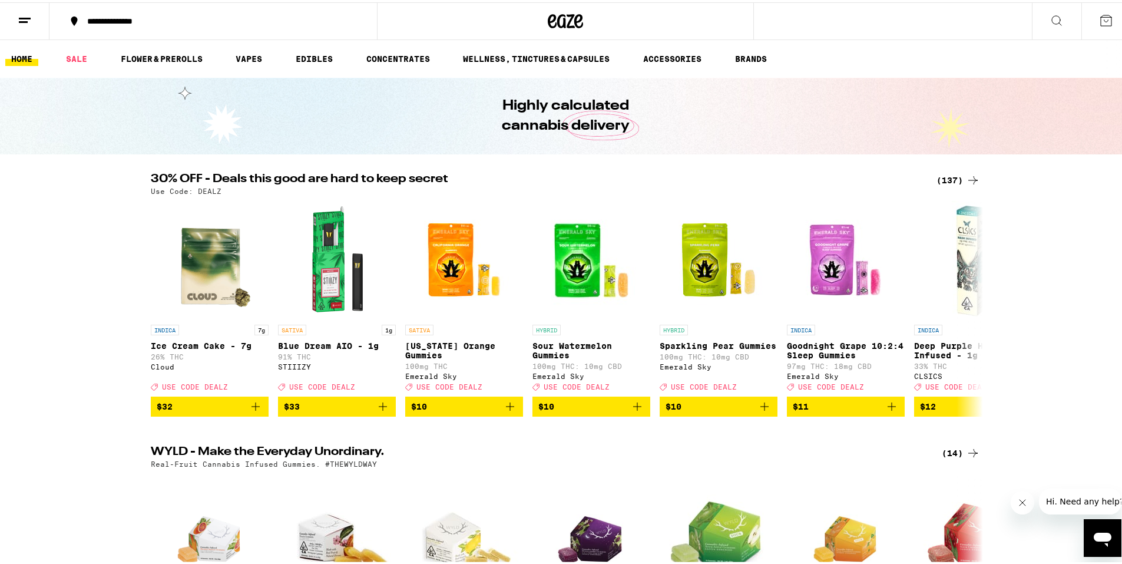
click at [621, 19] on icon at bounding box center [1106, 18] width 14 height 14
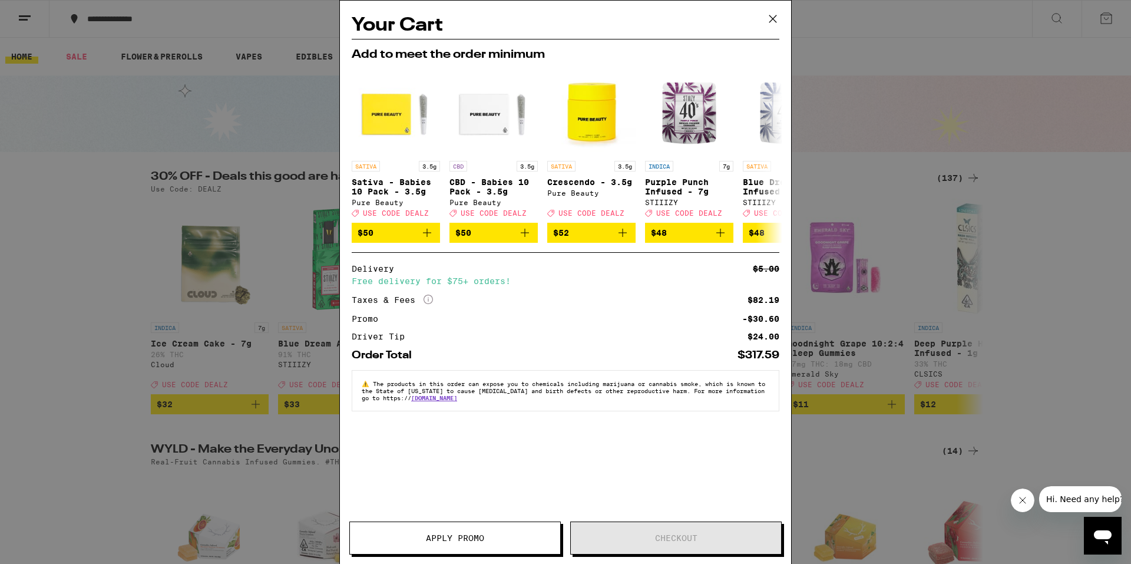
click at [621, 349] on div "Order Total $317.59" at bounding box center [566, 350] width 428 height 20
click at [207, 115] on div "Your Cart Add to meet the order minimum SATIVA 3.5g Sativa - Babies 10 Pack - 3…" at bounding box center [565, 282] width 1131 height 564
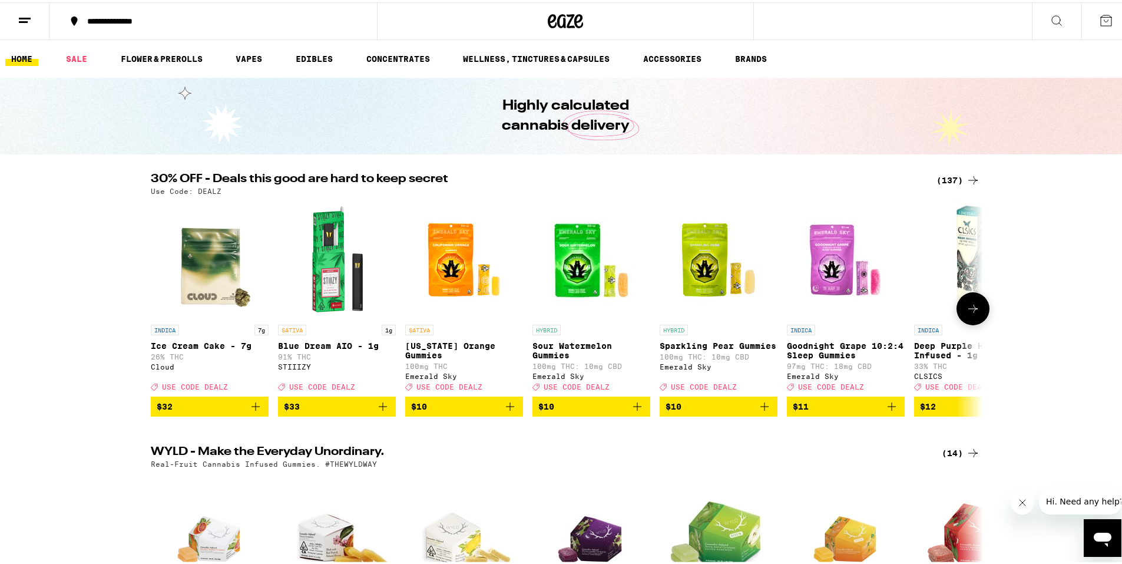
click at [258, 412] on button "$32" at bounding box center [210, 404] width 118 height 20
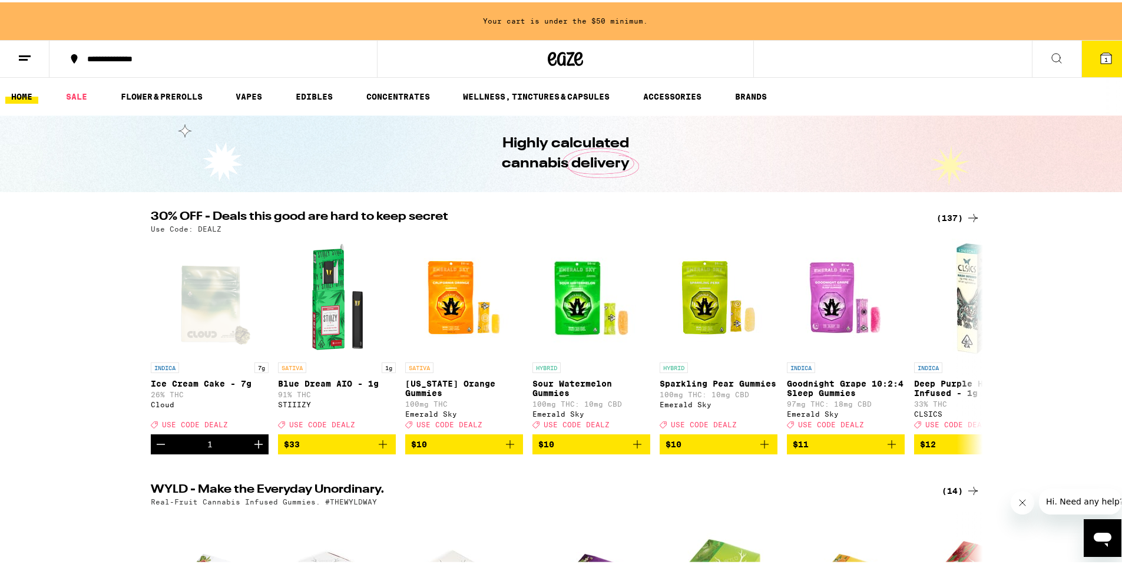
click at [621, 56] on button "1" at bounding box center [1106, 56] width 49 height 37
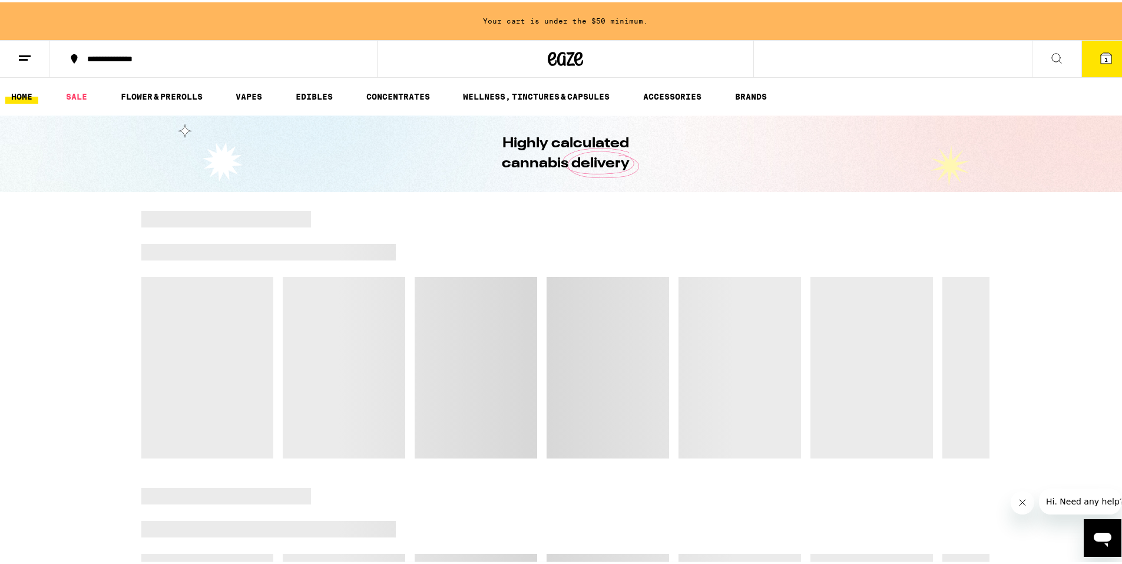
click at [626, 67] on button "1" at bounding box center [1106, 56] width 49 height 37
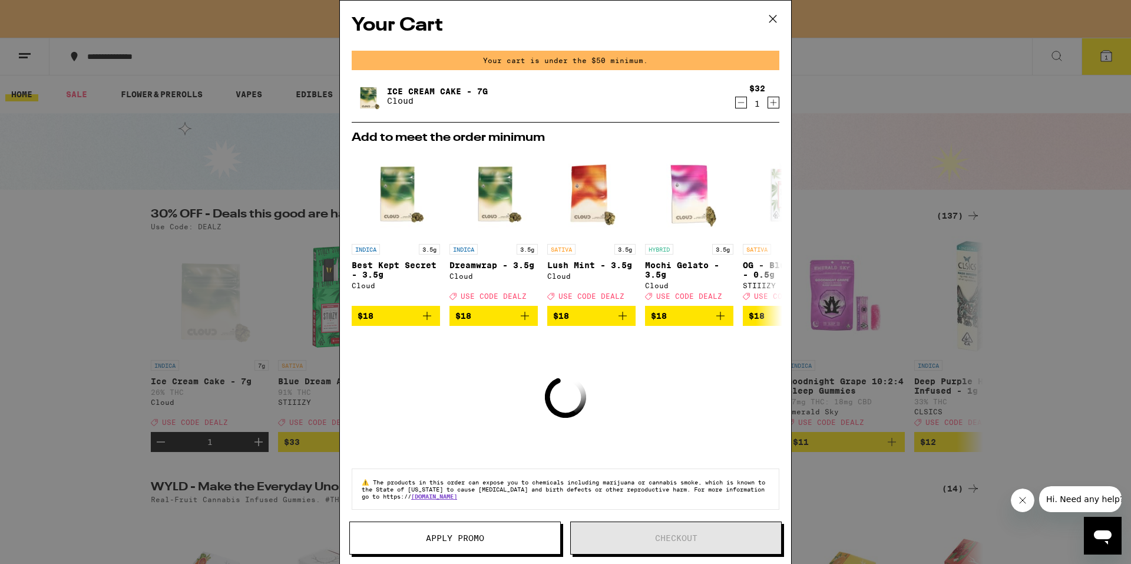
click at [626, 104] on icon "Decrement" at bounding box center [741, 102] width 11 height 14
